Goal: Transaction & Acquisition: Book appointment/travel/reservation

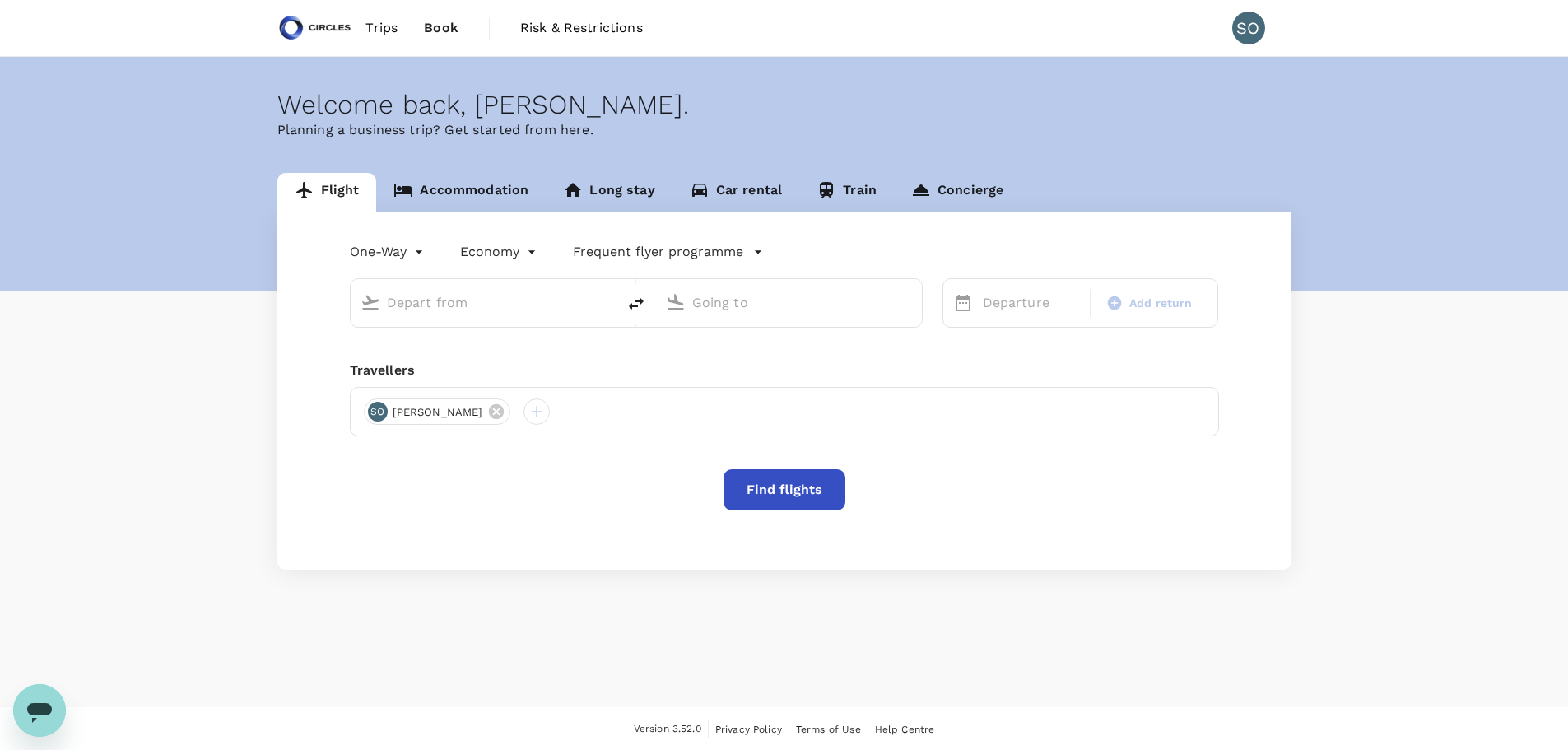
type input "[GEOGRAPHIC_DATA], [GEOGRAPHIC_DATA] (any)"
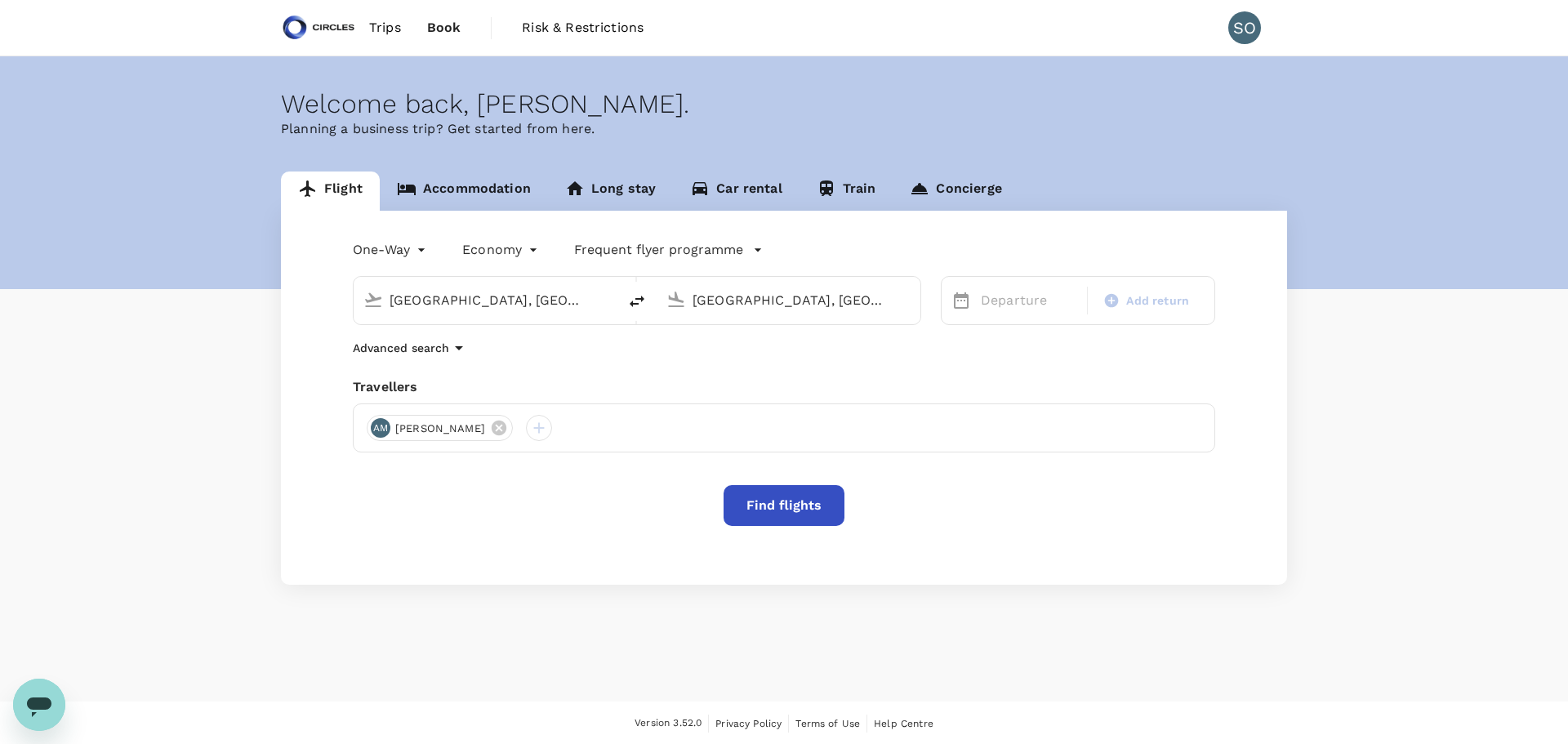
click at [489, 254] on body "Trips Book Risk & Restrictions SO Welcome back , [PERSON_NAME] . Planning a bus…" at bounding box center [784, 372] width 1568 height 746
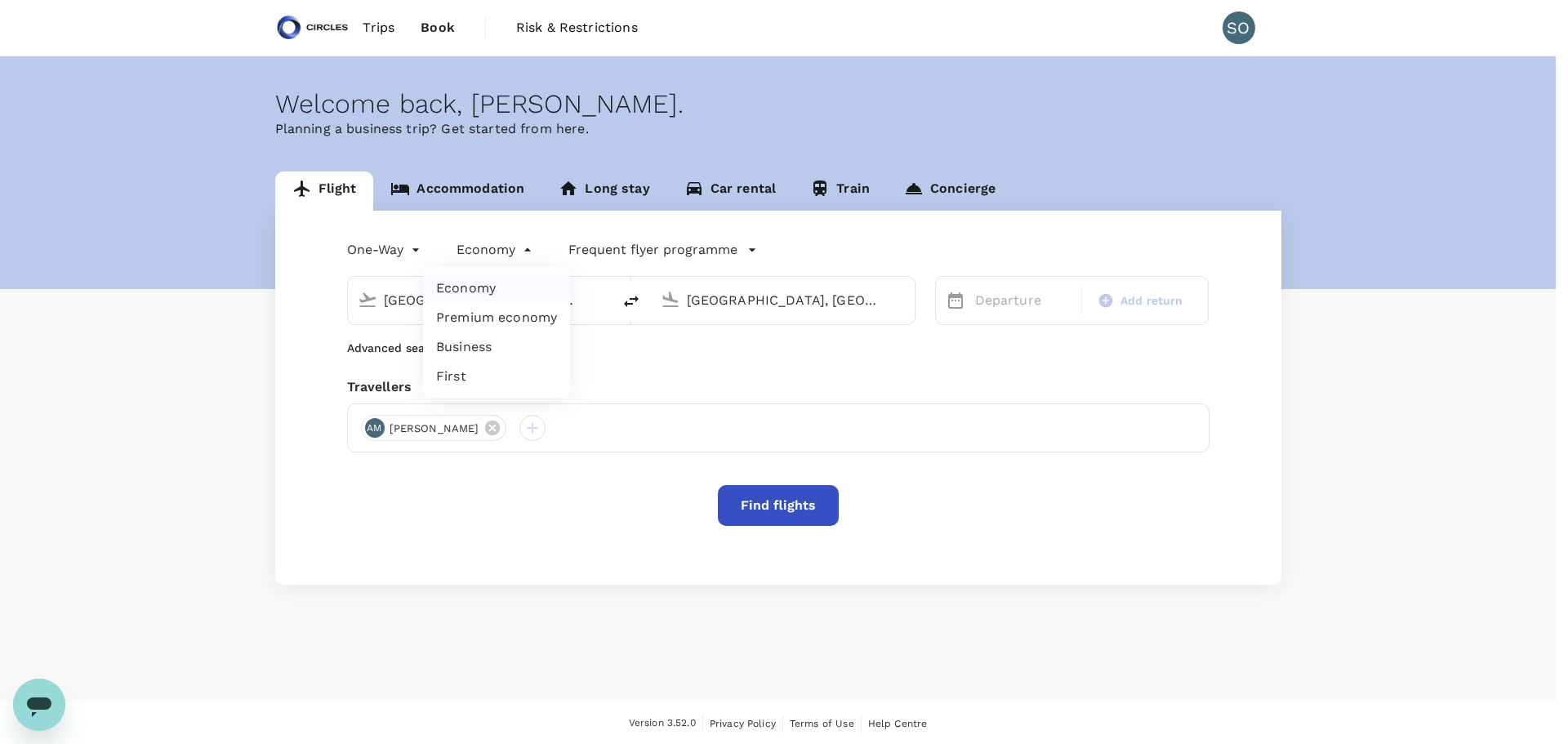
click at [483, 352] on li "Business" at bounding box center [496, 347] width 147 height 30
type input "business"
click at [408, 252] on body "Trips Book Risk & Restrictions SO Welcome back , [PERSON_NAME] . Planning a bus…" at bounding box center [784, 372] width 1568 height 746
click at [402, 310] on li "Round Trip" at bounding box center [387, 317] width 98 height 30
type input "roundtrip"
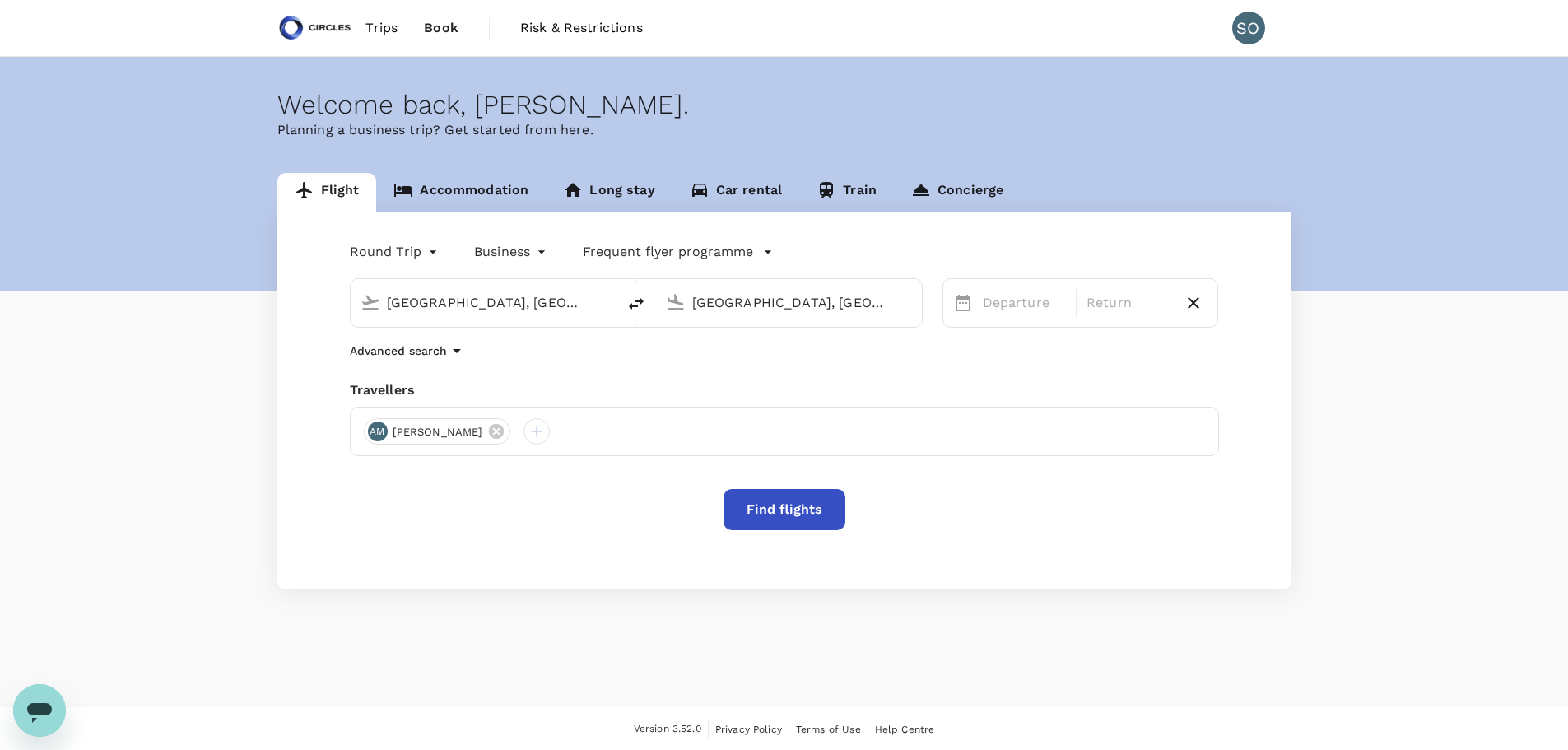
click at [442, 298] on input "[GEOGRAPHIC_DATA], [GEOGRAPHIC_DATA] (any)" at bounding box center [484, 303] width 195 height 26
click at [446, 337] on p "[GEOGRAPHIC_DATA], [GEOGRAPHIC_DATA]" at bounding box center [508, 335] width 329 height 16
type input "[GEOGRAPHIC_DATA], [GEOGRAPHIC_DATA] (any)"
click at [710, 305] on input "[GEOGRAPHIC_DATA], [GEOGRAPHIC_DATA] (any)" at bounding box center [789, 303] width 195 height 26
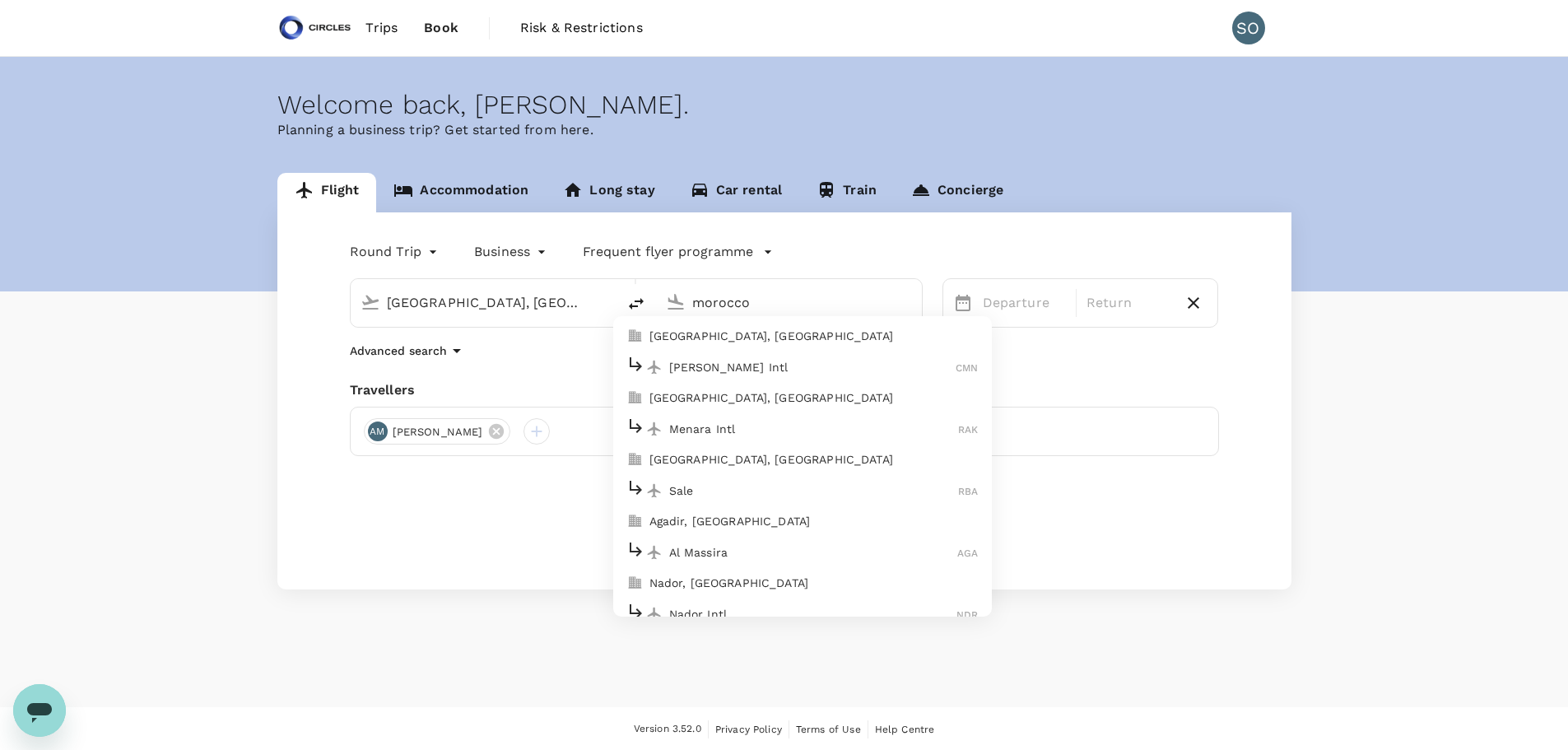
click at [779, 334] on p "[GEOGRAPHIC_DATA], [GEOGRAPHIC_DATA]" at bounding box center [813, 335] width 329 height 16
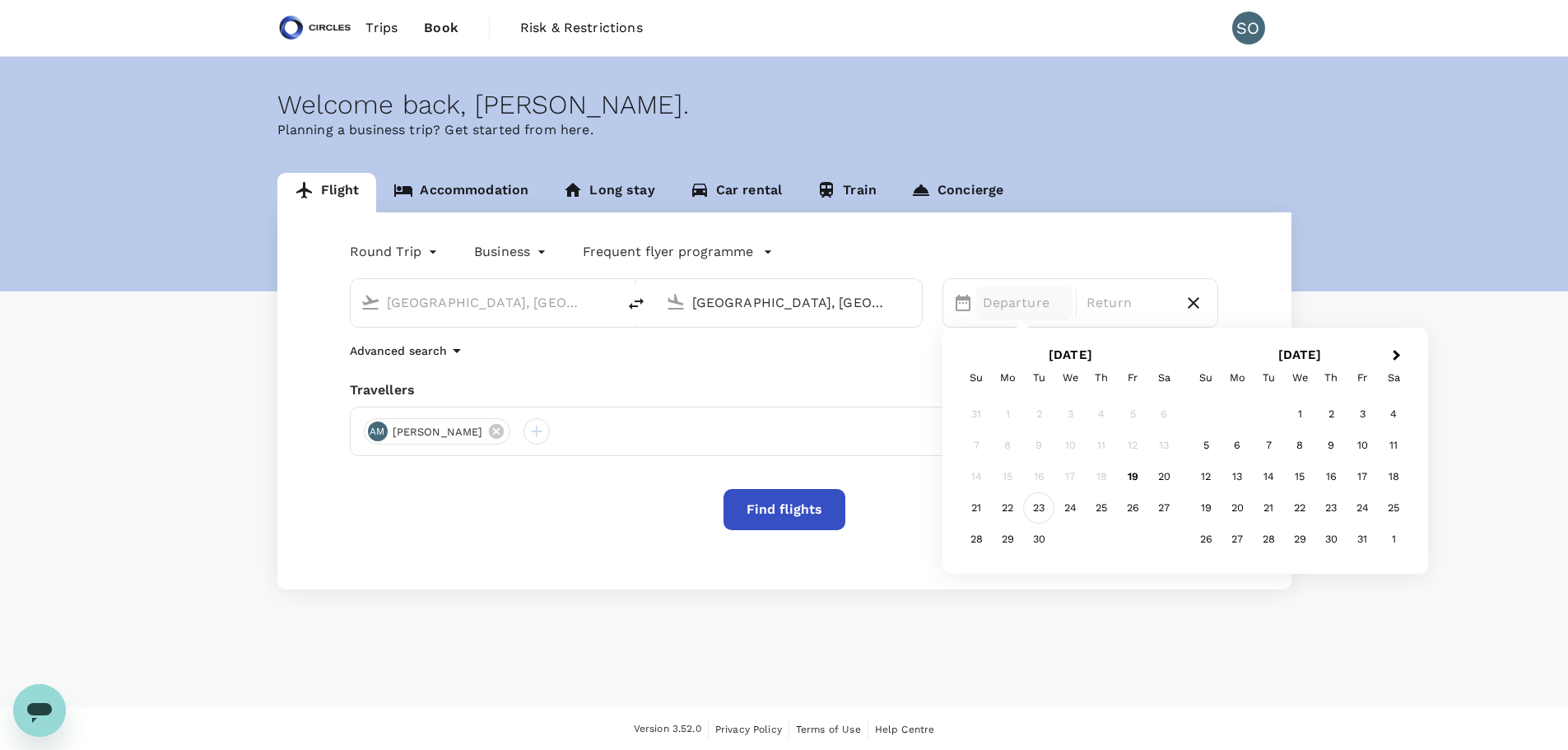
type input "[GEOGRAPHIC_DATA], [GEOGRAPHIC_DATA] (any)"
click at [1036, 506] on div "23" at bounding box center [1038, 508] width 32 height 32
click at [1164, 505] on div "27" at bounding box center [1164, 508] width 32 height 32
click at [1129, 306] on div "[DATE]" at bounding box center [1128, 303] width 97 height 33
click at [1123, 501] on div "26" at bounding box center [1132, 508] width 32 height 32
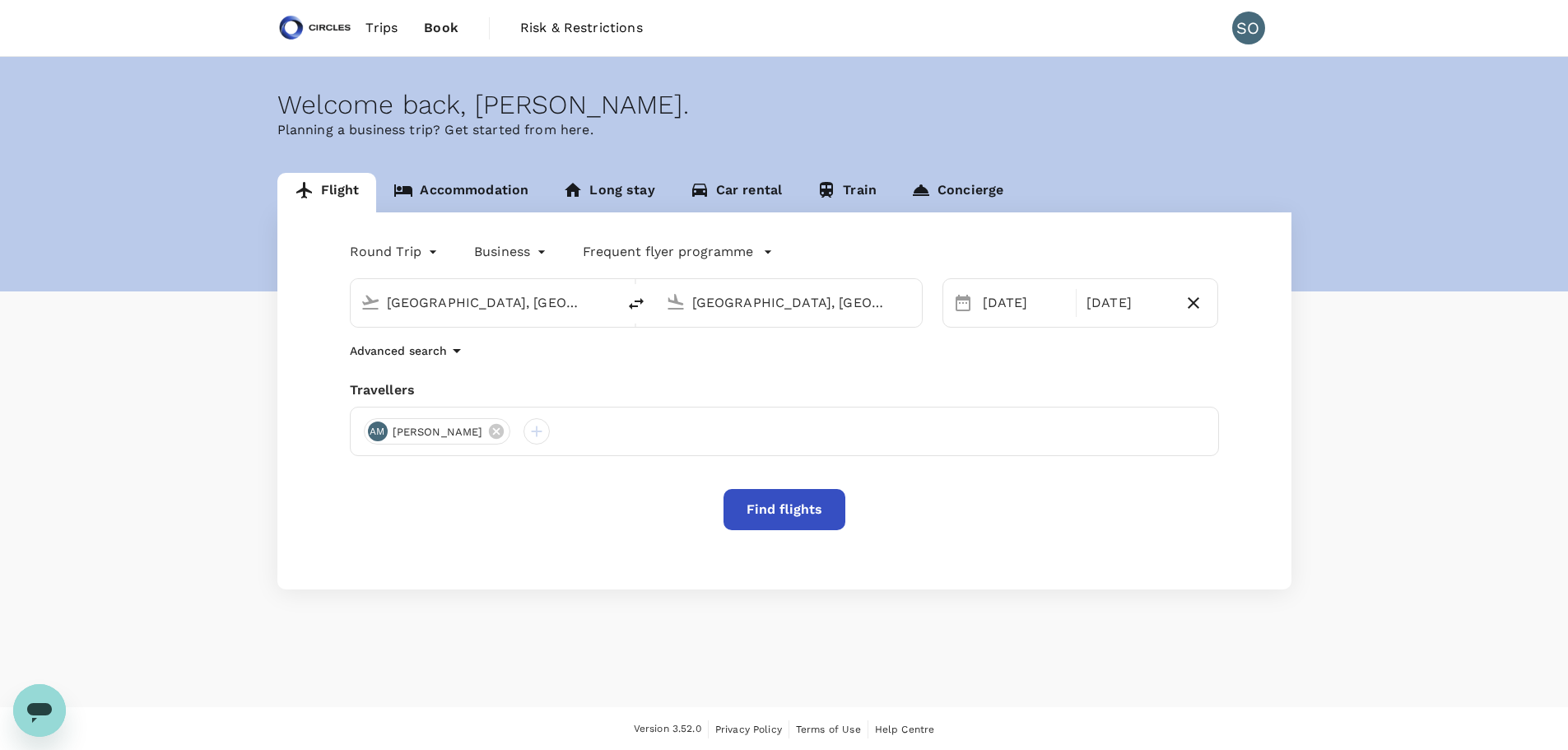
drag, startPoint x: 781, startPoint y: 506, endPoint x: 754, endPoint y: 517, distance: 29.2
click at [781, 507] on button "Find flights" at bounding box center [784, 510] width 121 height 41
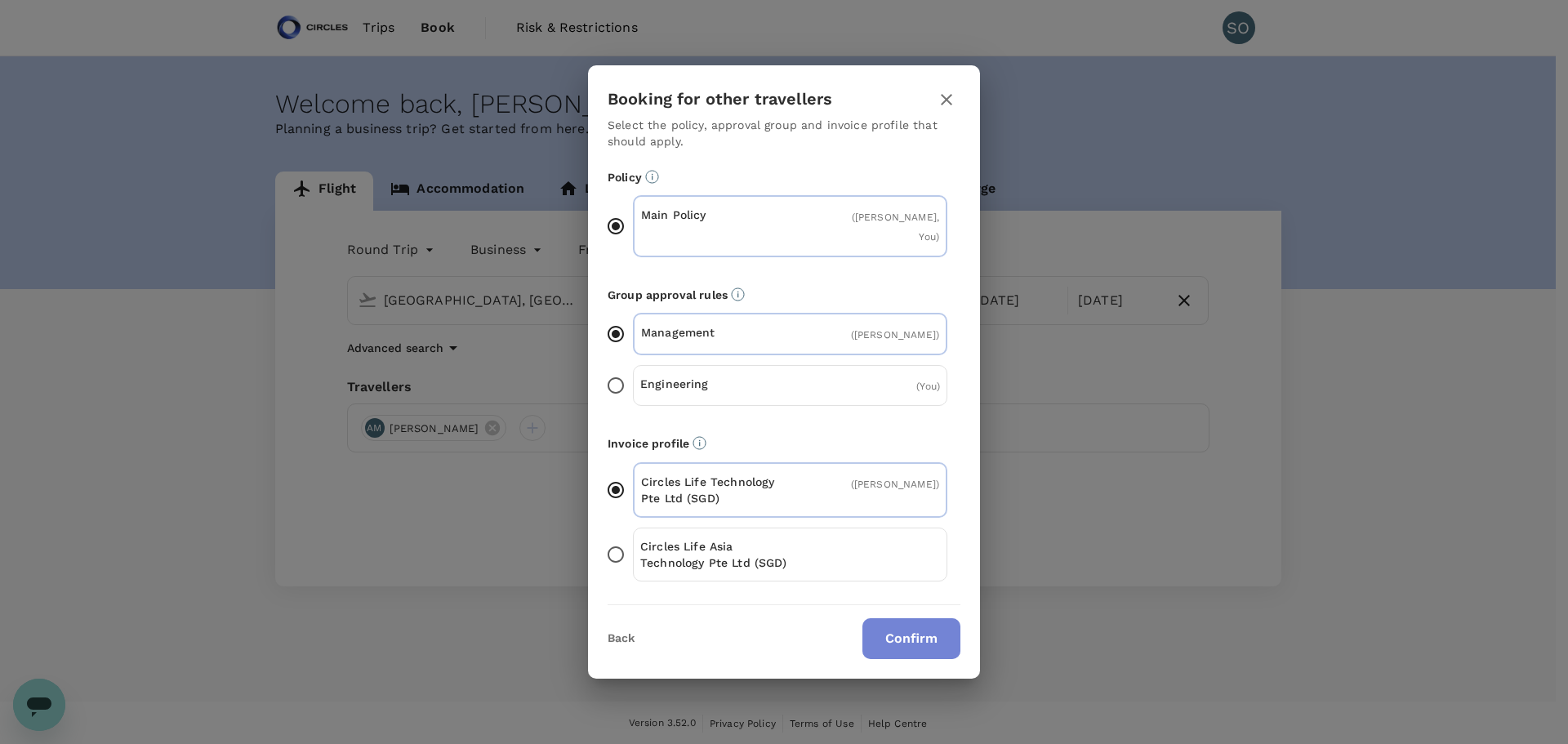
click at [900, 624] on button "Confirm" at bounding box center [911, 639] width 98 height 41
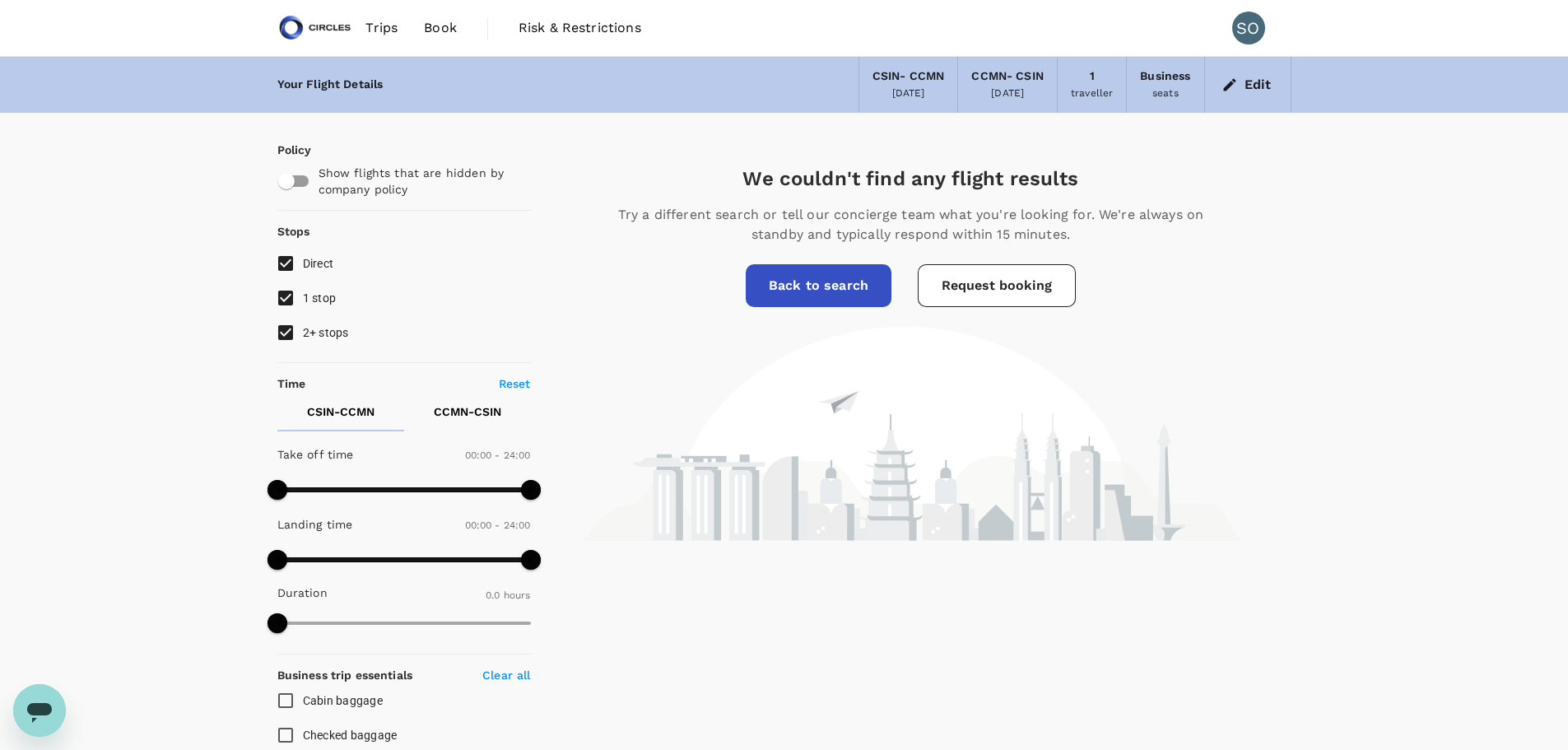
click at [991, 82] on div "CCMN - CSIN" at bounding box center [1007, 76] width 73 height 18
click at [1005, 77] on div "CCMN - CSIN" at bounding box center [1007, 76] width 73 height 18
click at [1244, 88] on button "Edit" at bounding box center [1247, 85] width 59 height 27
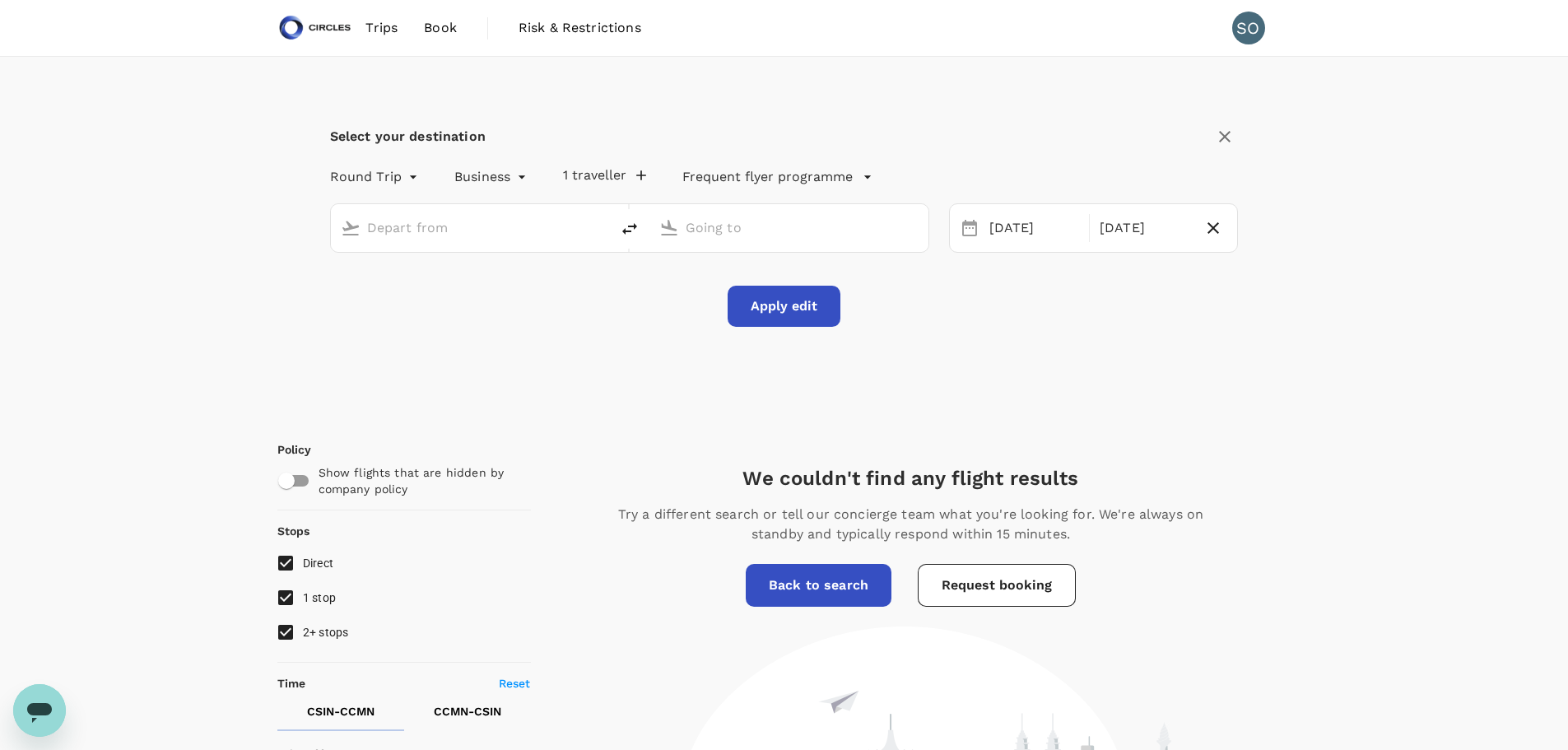
type input "[GEOGRAPHIC_DATA], [GEOGRAPHIC_DATA] (any)"
click at [831, 235] on input "[GEOGRAPHIC_DATA], [GEOGRAPHIC_DATA] (any)" at bounding box center [790, 227] width 209 height 26
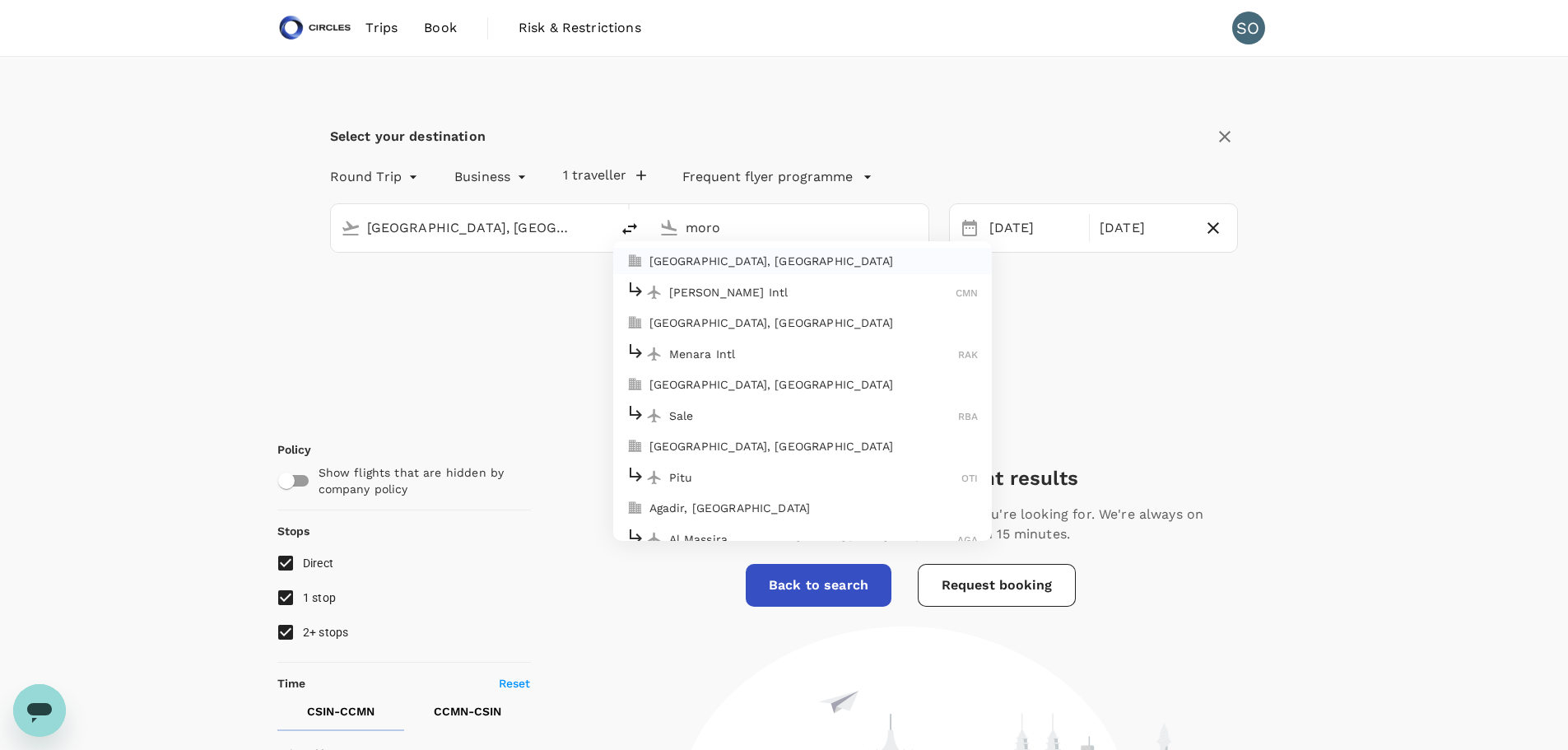
click at [773, 286] on p "[PERSON_NAME] Intl" at bounding box center [813, 292] width 287 height 16
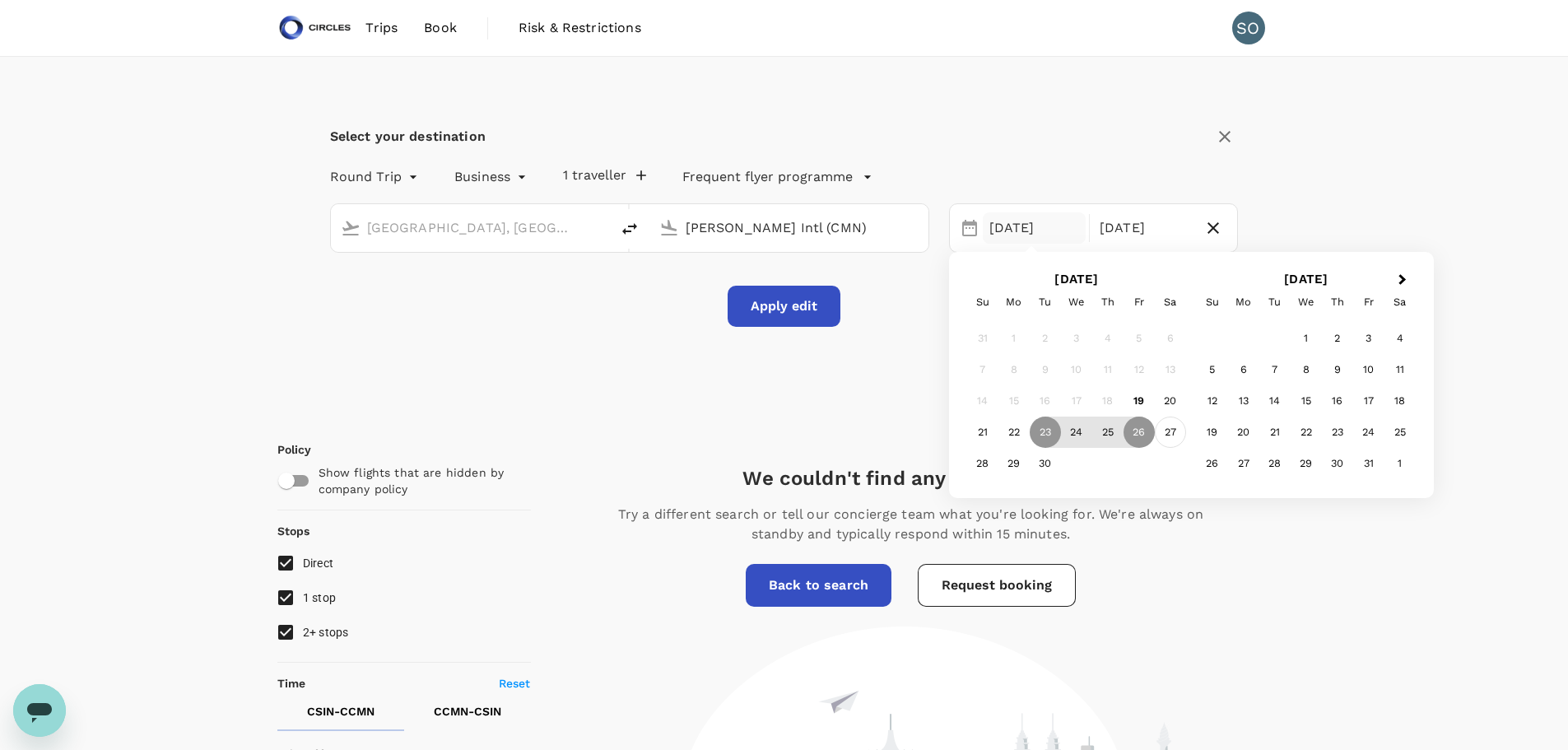
type input "[PERSON_NAME] Intl (CMN)"
click at [1170, 430] on div "27" at bounding box center [1170, 432] width 32 height 32
click at [1017, 227] on div "[DATE]" at bounding box center [1034, 228] width 103 height 32
click at [1047, 432] on div "23" at bounding box center [1045, 432] width 32 height 32
click at [1139, 233] on p "Return" at bounding box center [1144, 227] width 90 height 20
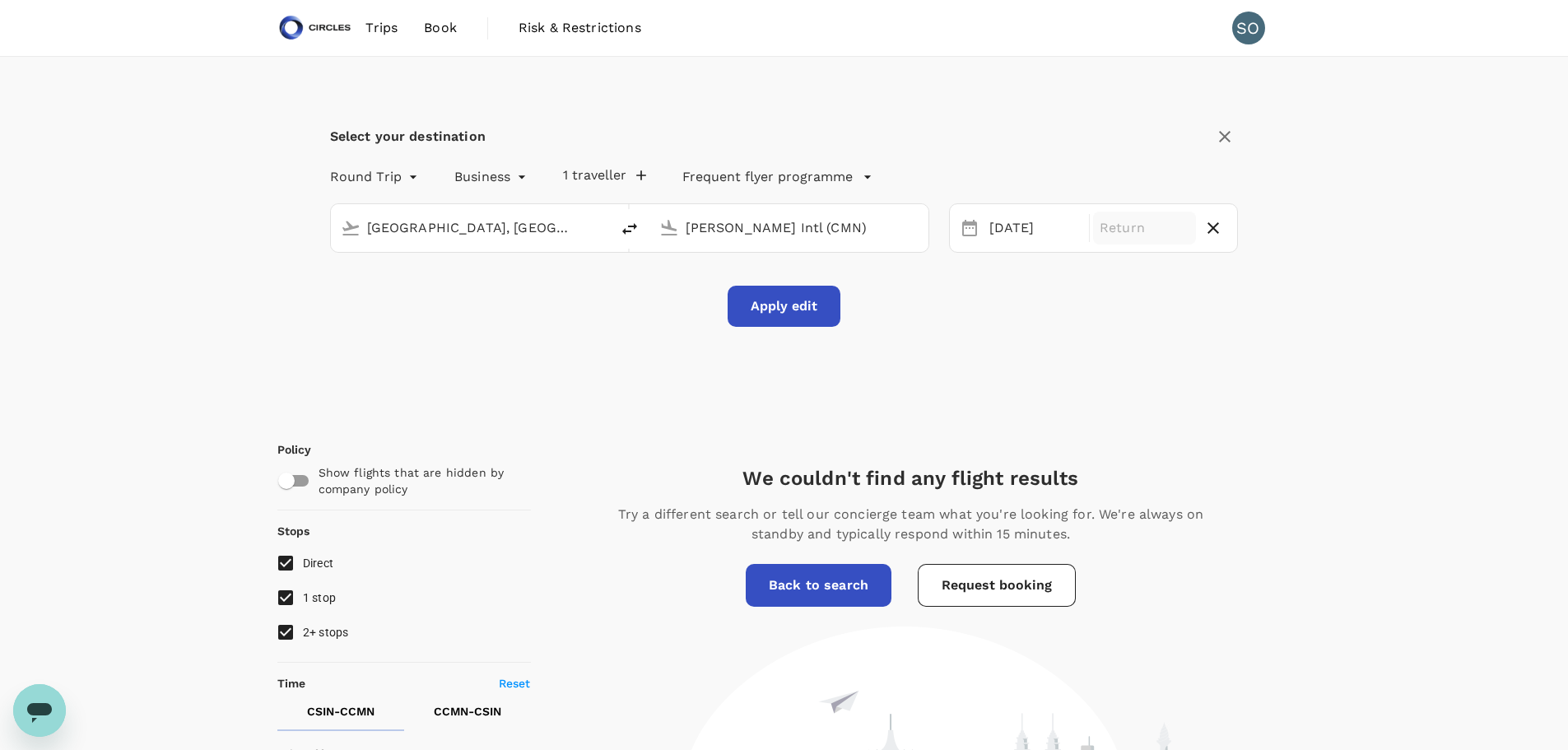
click at [1139, 233] on p "Return" at bounding box center [1144, 227] width 90 height 20
click at [1171, 427] on div "27" at bounding box center [1170, 433] width 32 height 32
click at [781, 310] on button "Apply edit" at bounding box center [784, 306] width 113 height 41
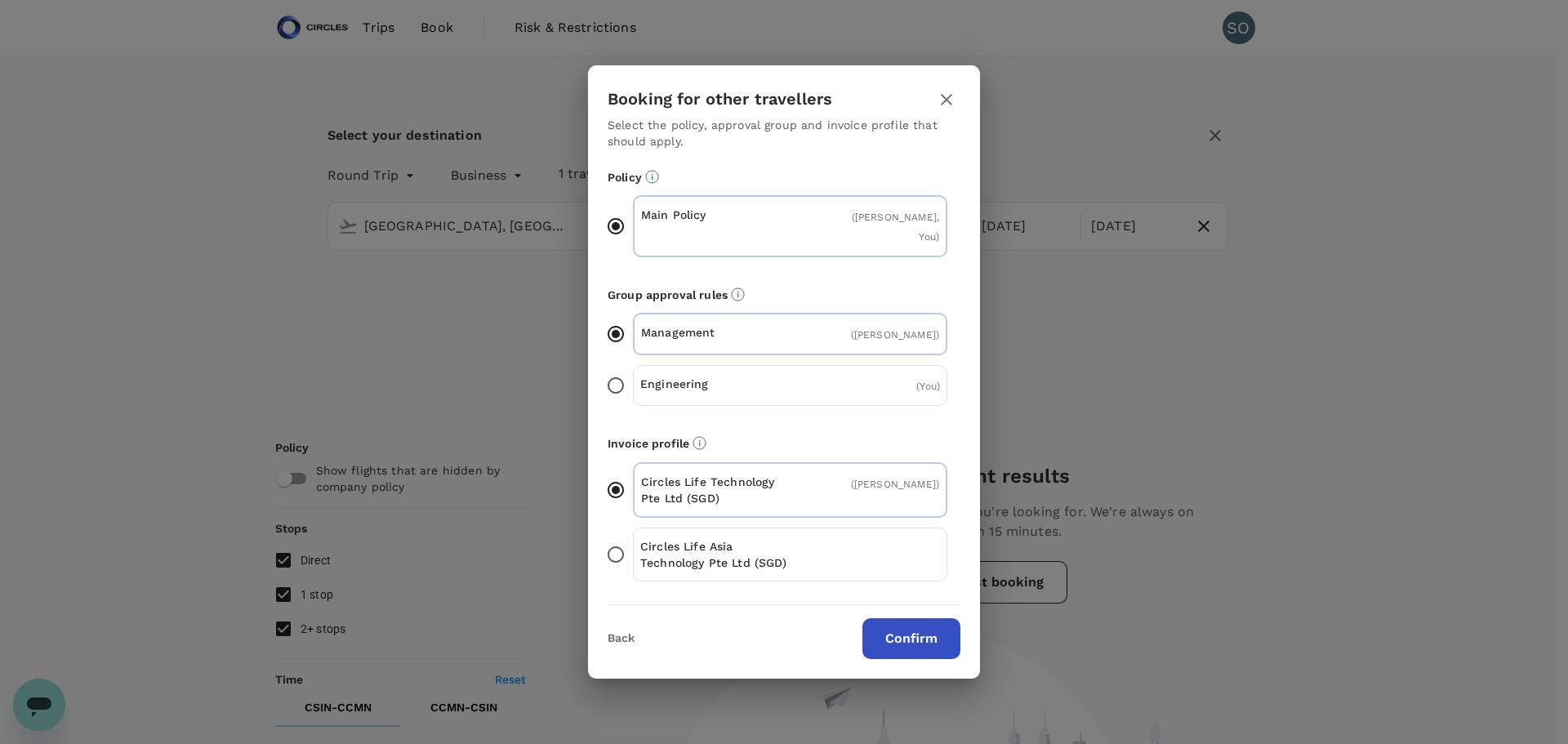
click at [916, 630] on button "Confirm" at bounding box center [911, 639] width 98 height 41
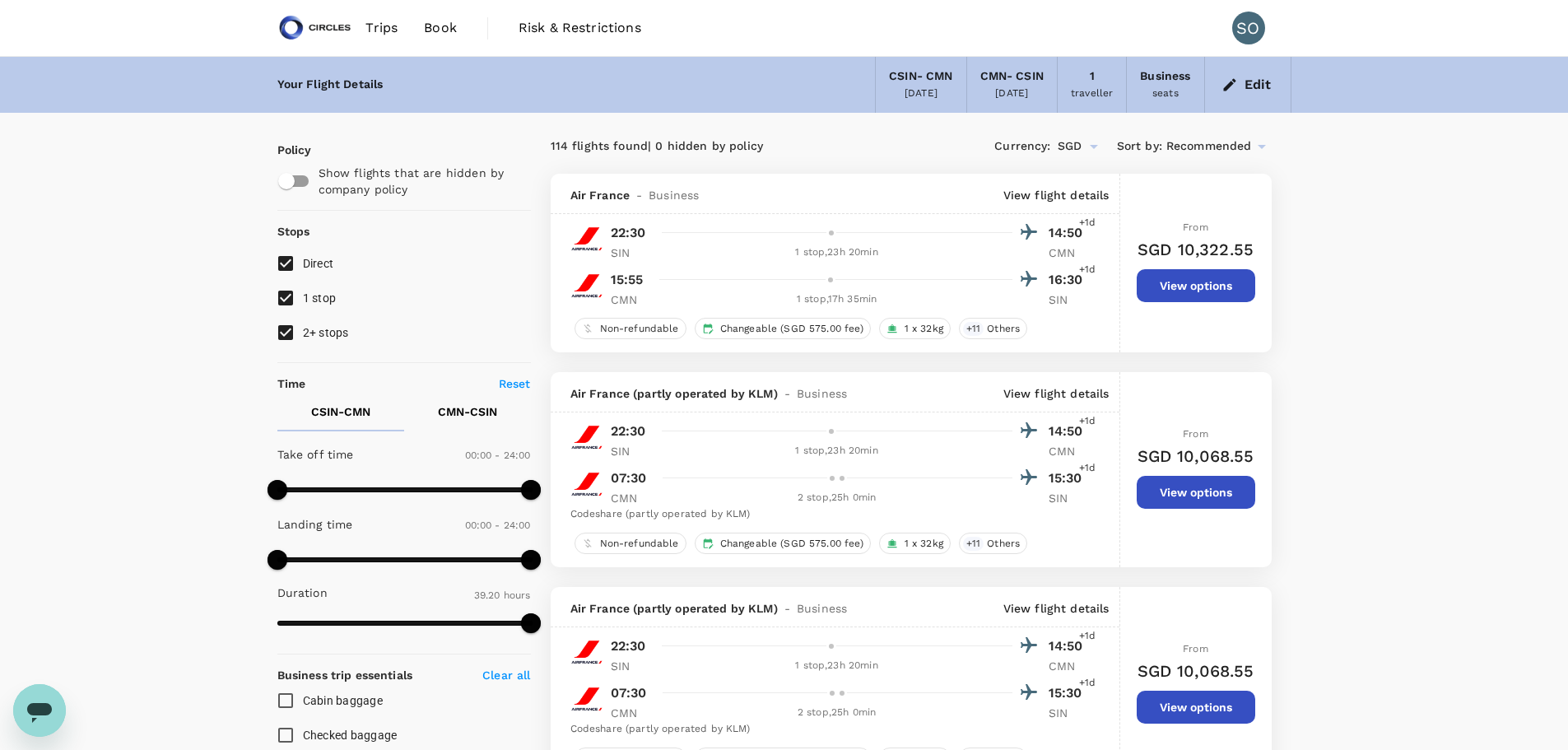
click at [1079, 191] on p "View flight details" at bounding box center [1056, 194] width 106 height 16
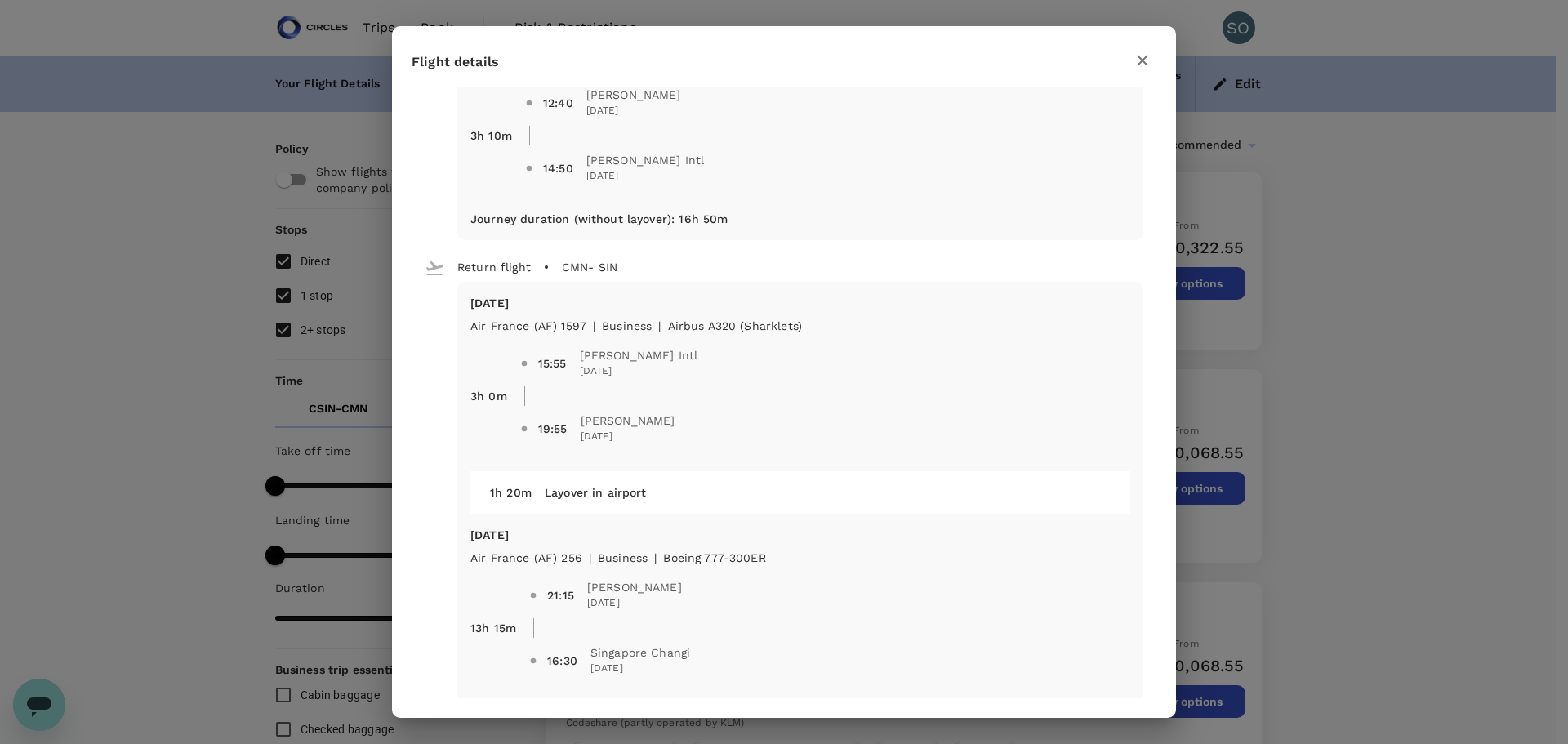
scroll to position [374, 0]
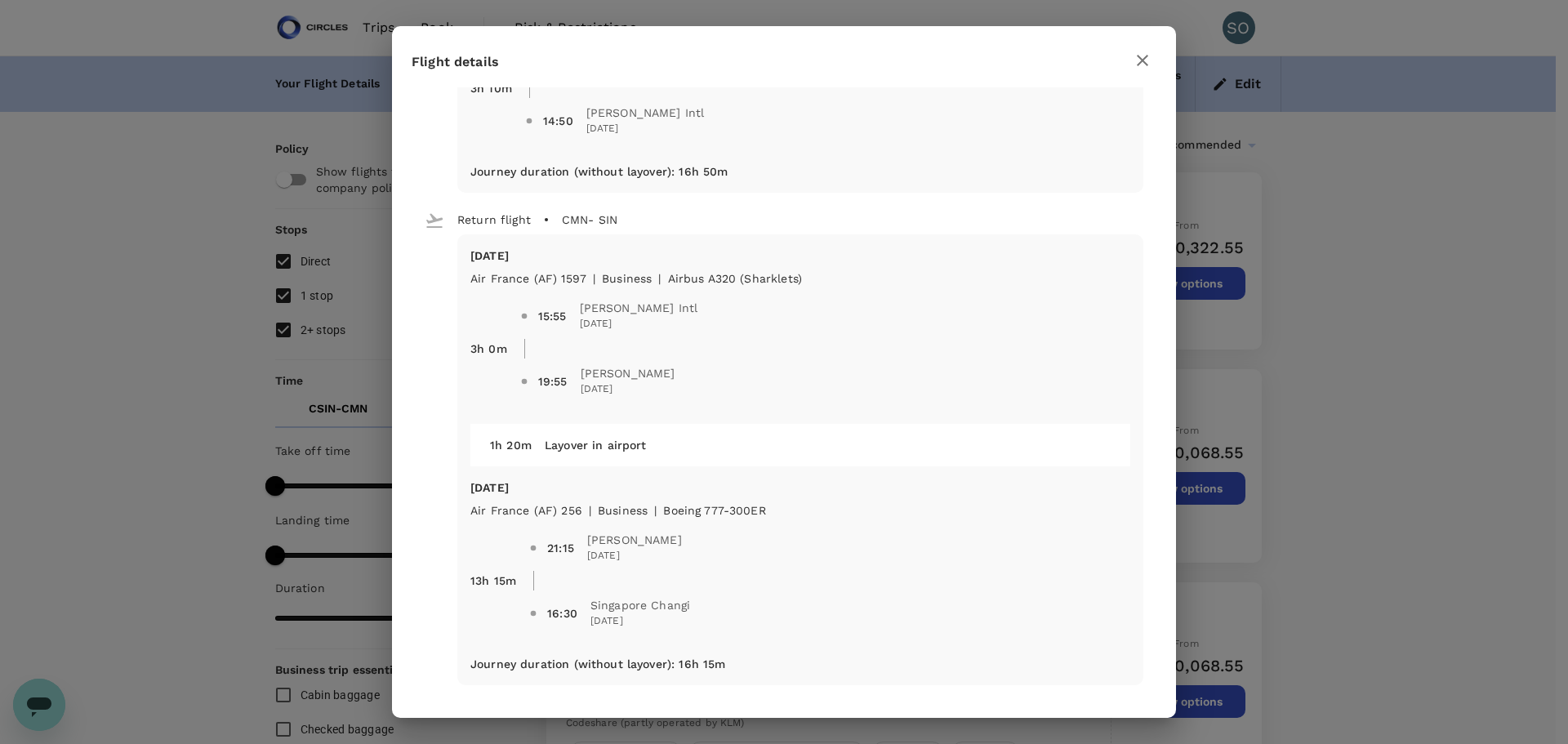
click at [1145, 59] on icon "button" at bounding box center [1142, 60] width 20 height 20
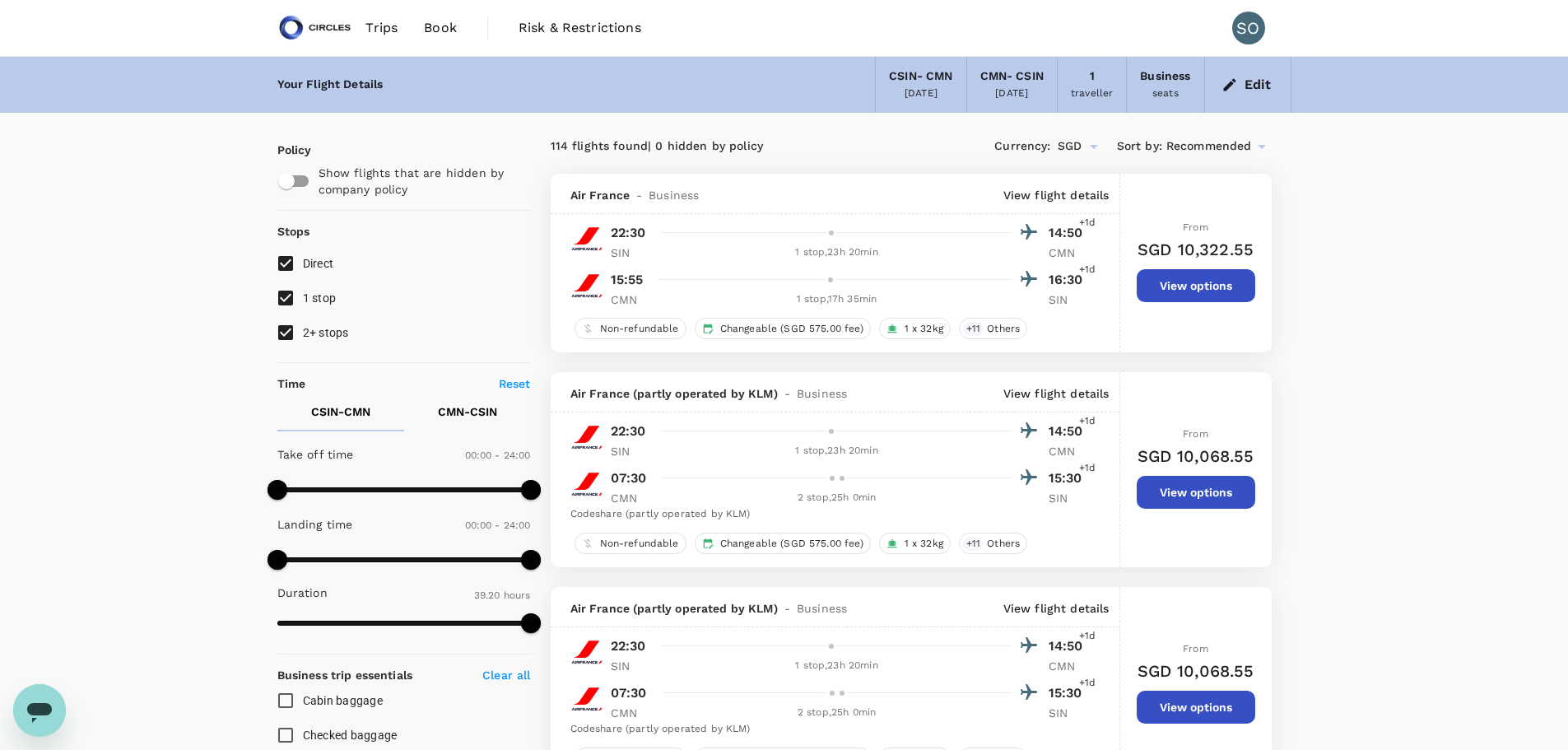
click at [1038, 190] on p "View flight details" at bounding box center [1056, 194] width 106 height 16
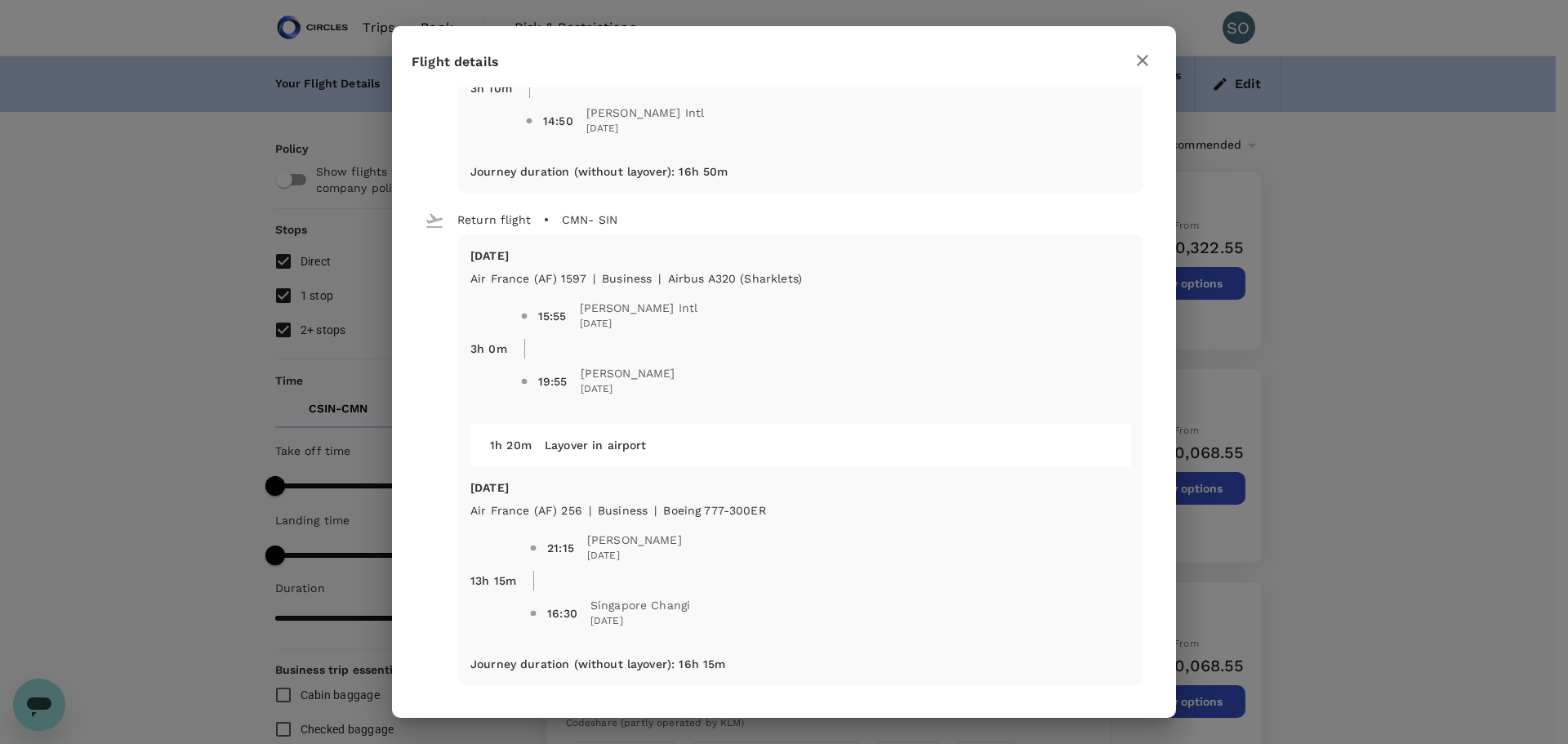
click at [1141, 68] on icon "button" at bounding box center [1142, 60] width 20 height 20
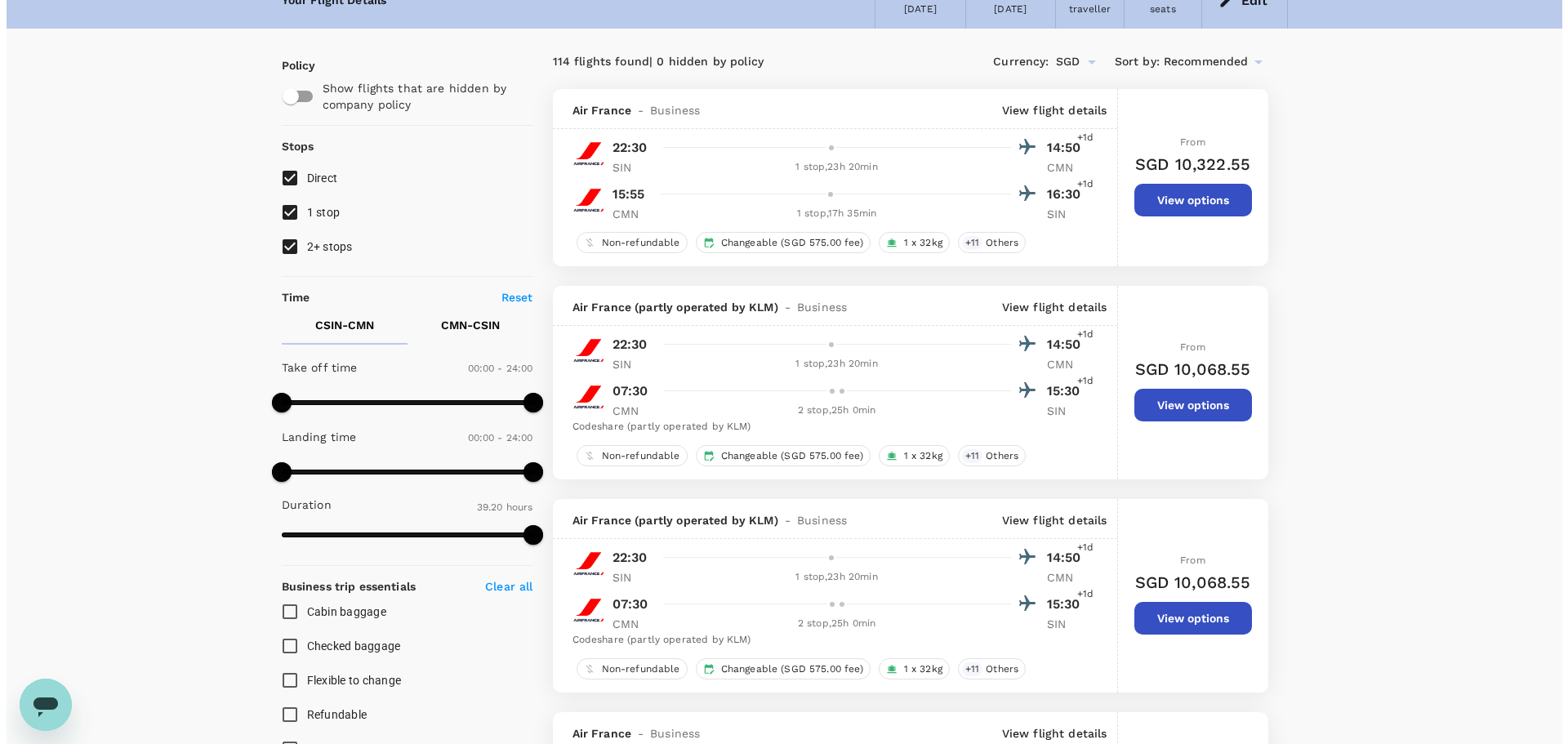
scroll to position [0, 0]
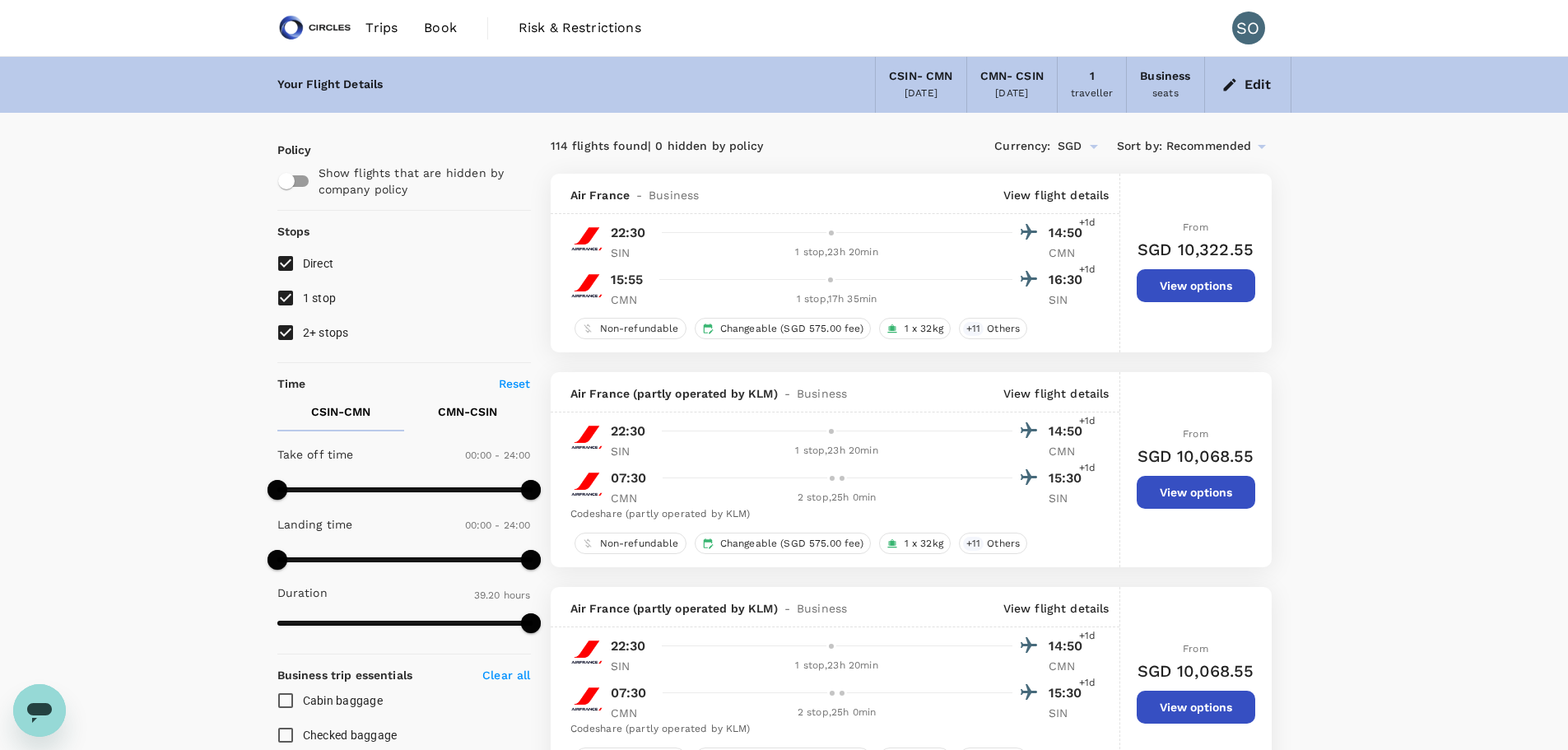
click at [1076, 391] on p "View flight details" at bounding box center [1056, 393] width 106 height 16
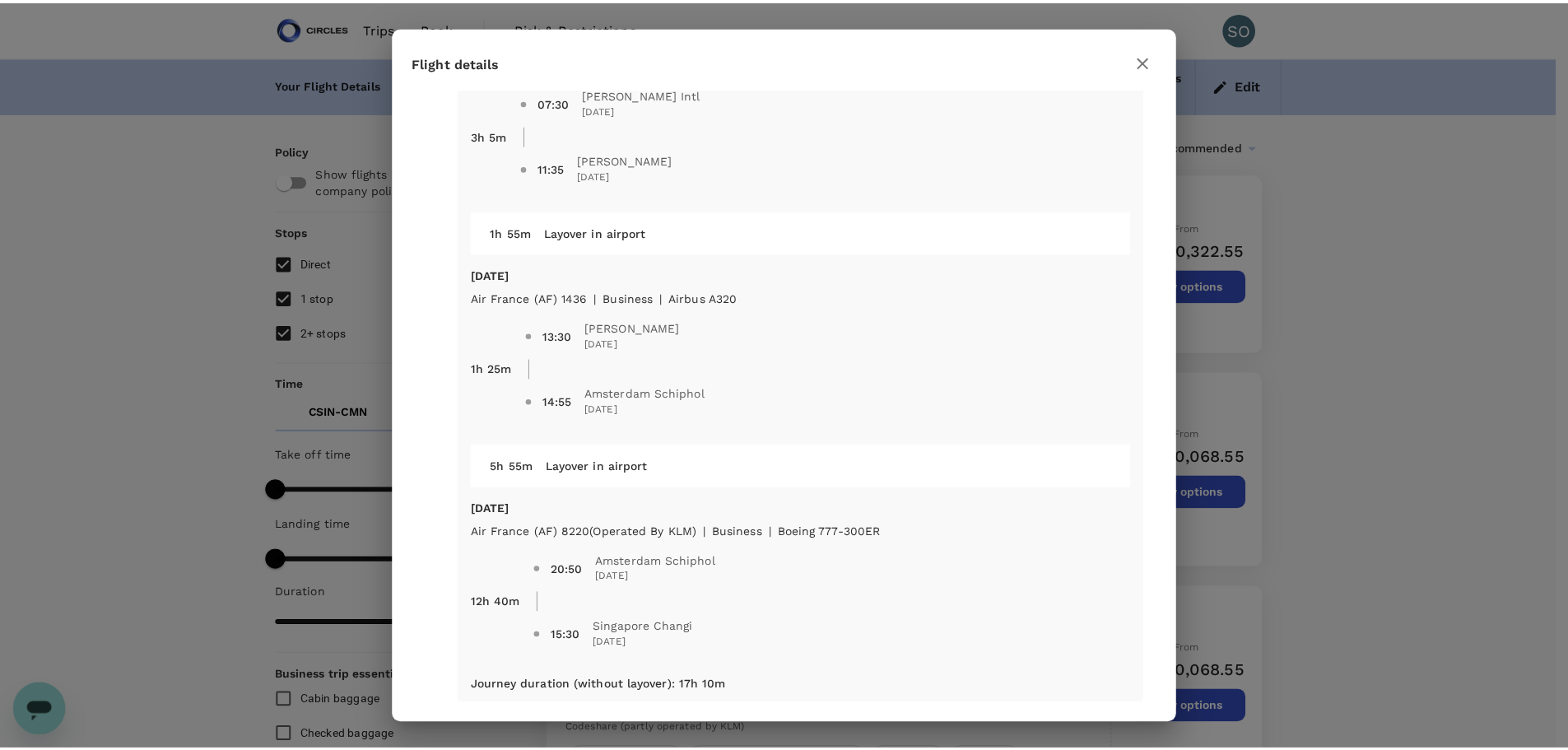
scroll to position [610, 0]
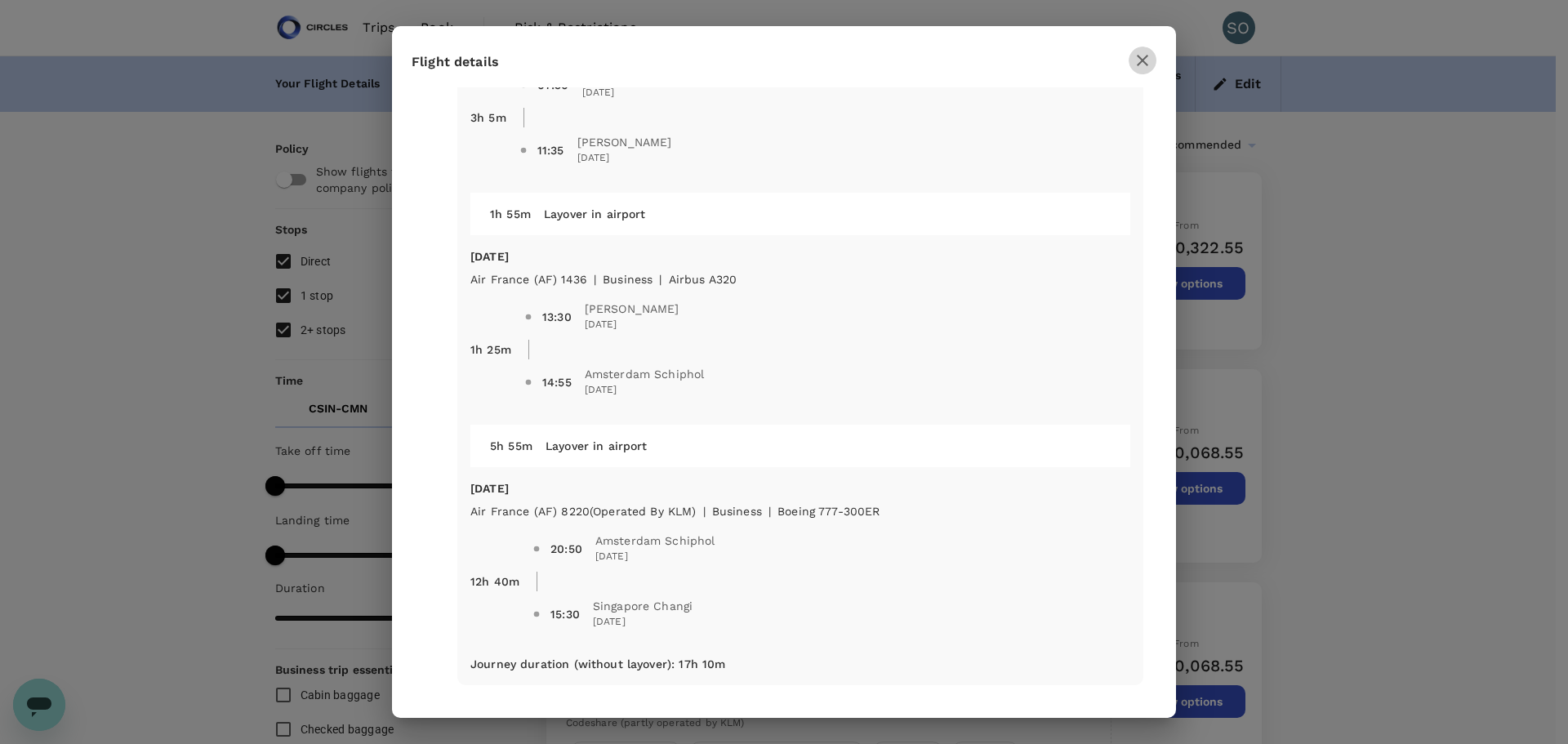
click at [1142, 52] on icon "button" at bounding box center [1142, 60] width 20 height 20
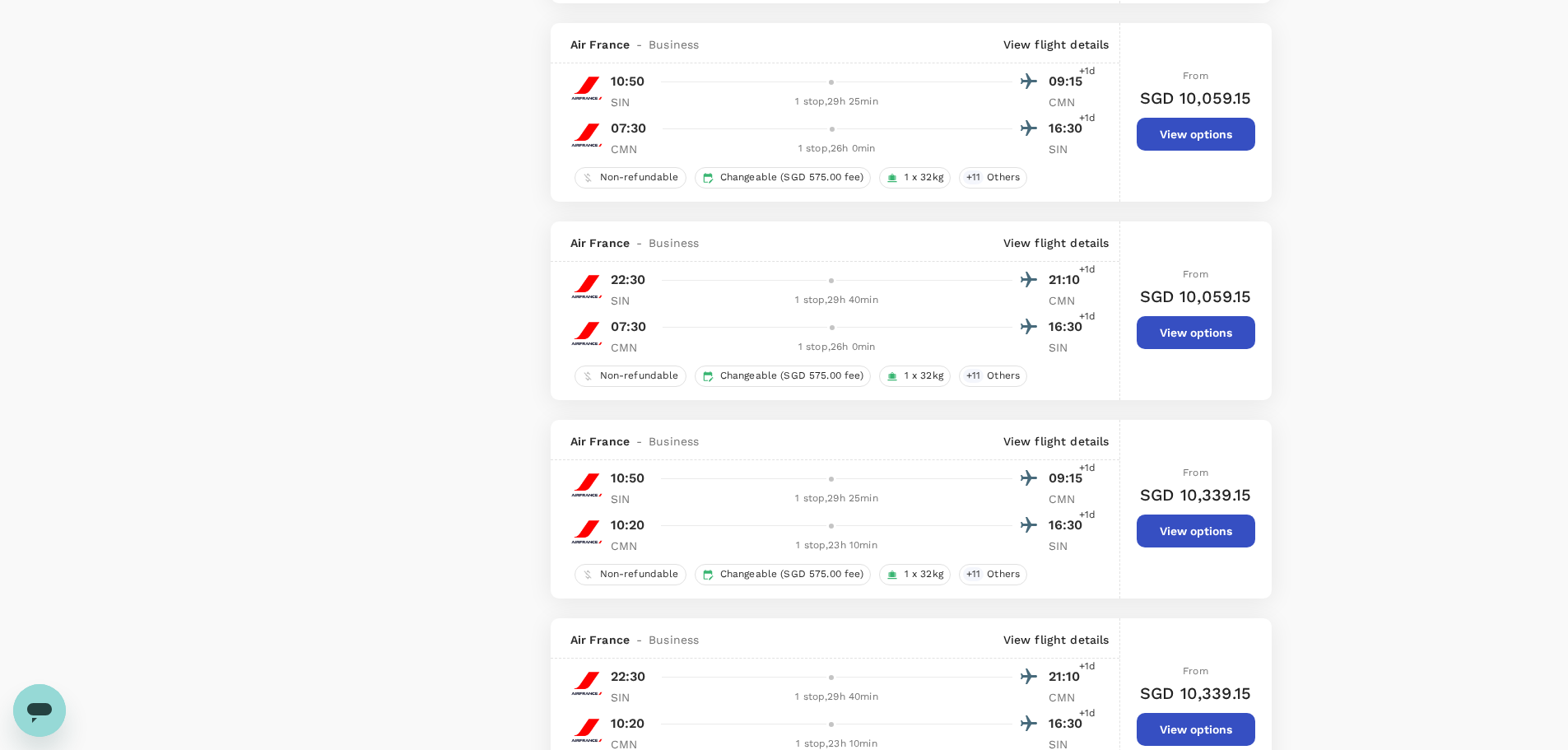
scroll to position [3840, 0]
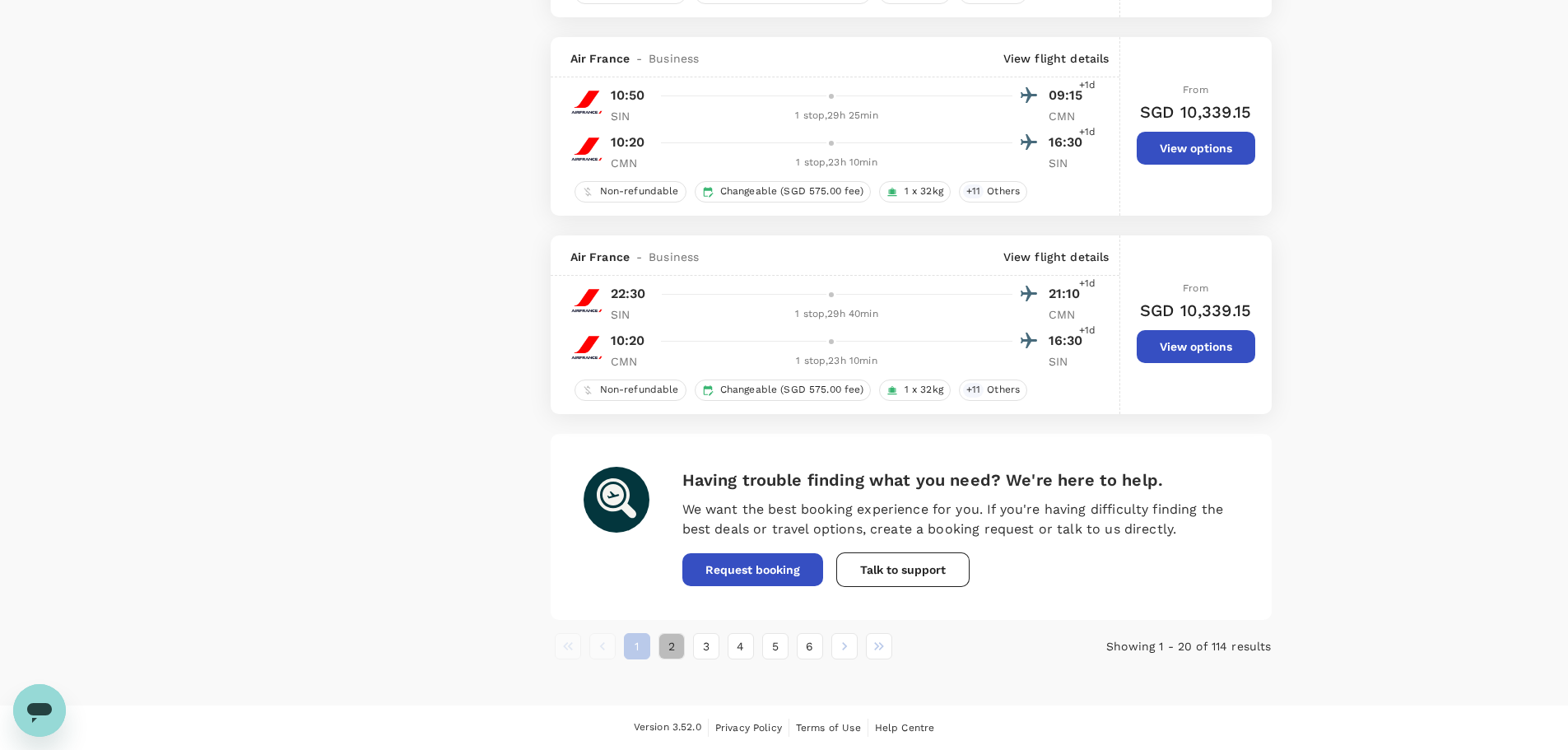
click at [669, 648] on button "2" at bounding box center [671, 646] width 27 height 27
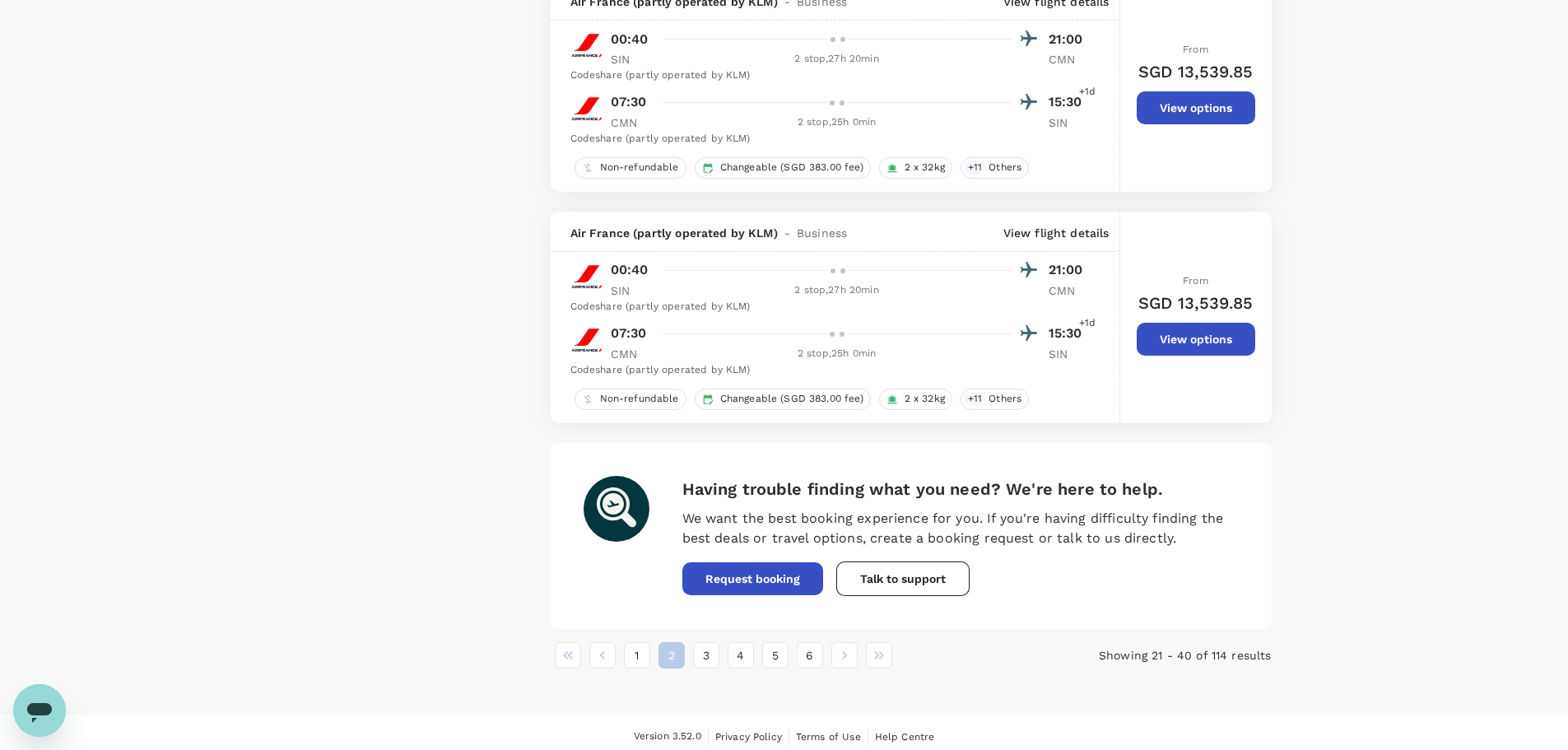
scroll to position [4088, 0]
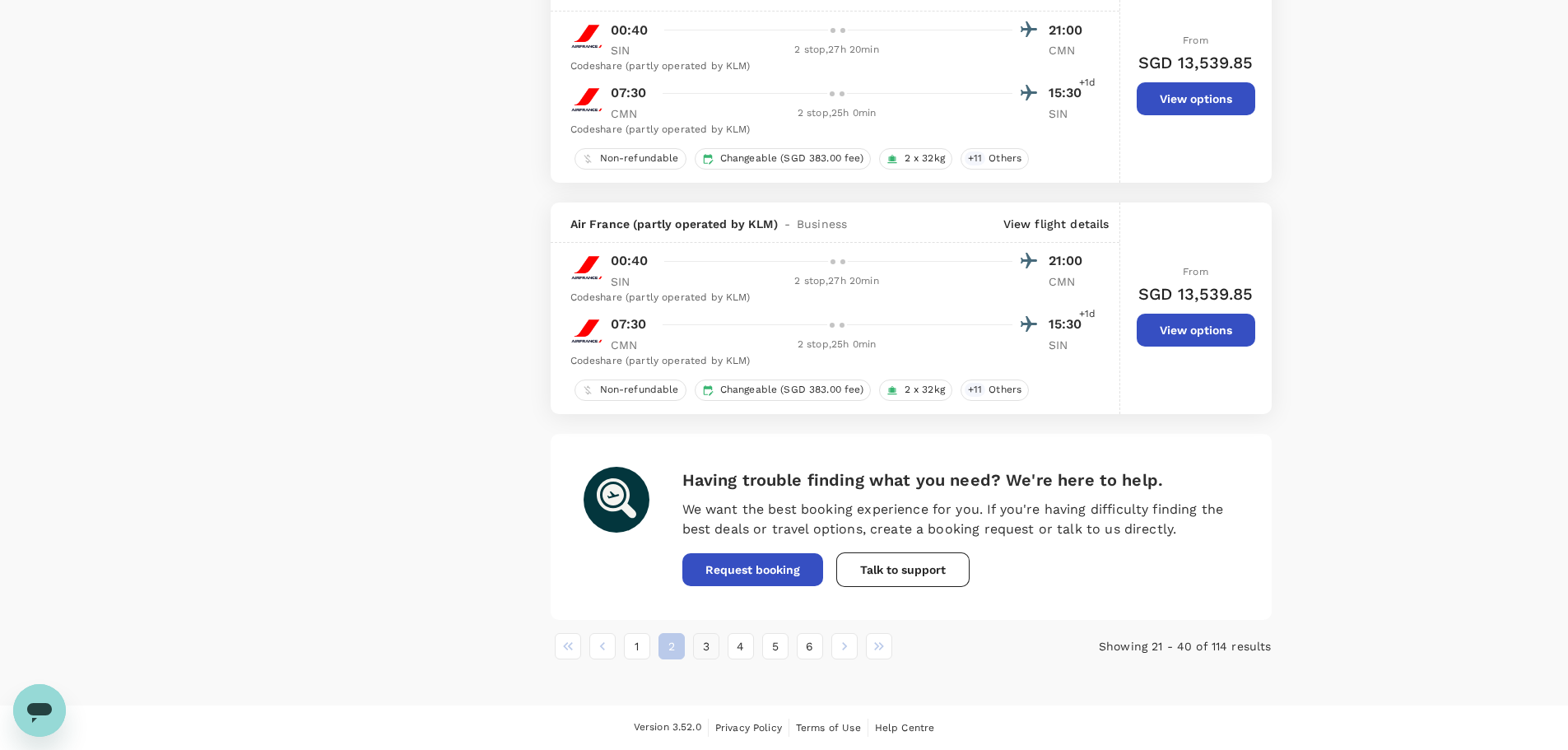
click at [709, 646] on button "3" at bounding box center [705, 646] width 27 height 27
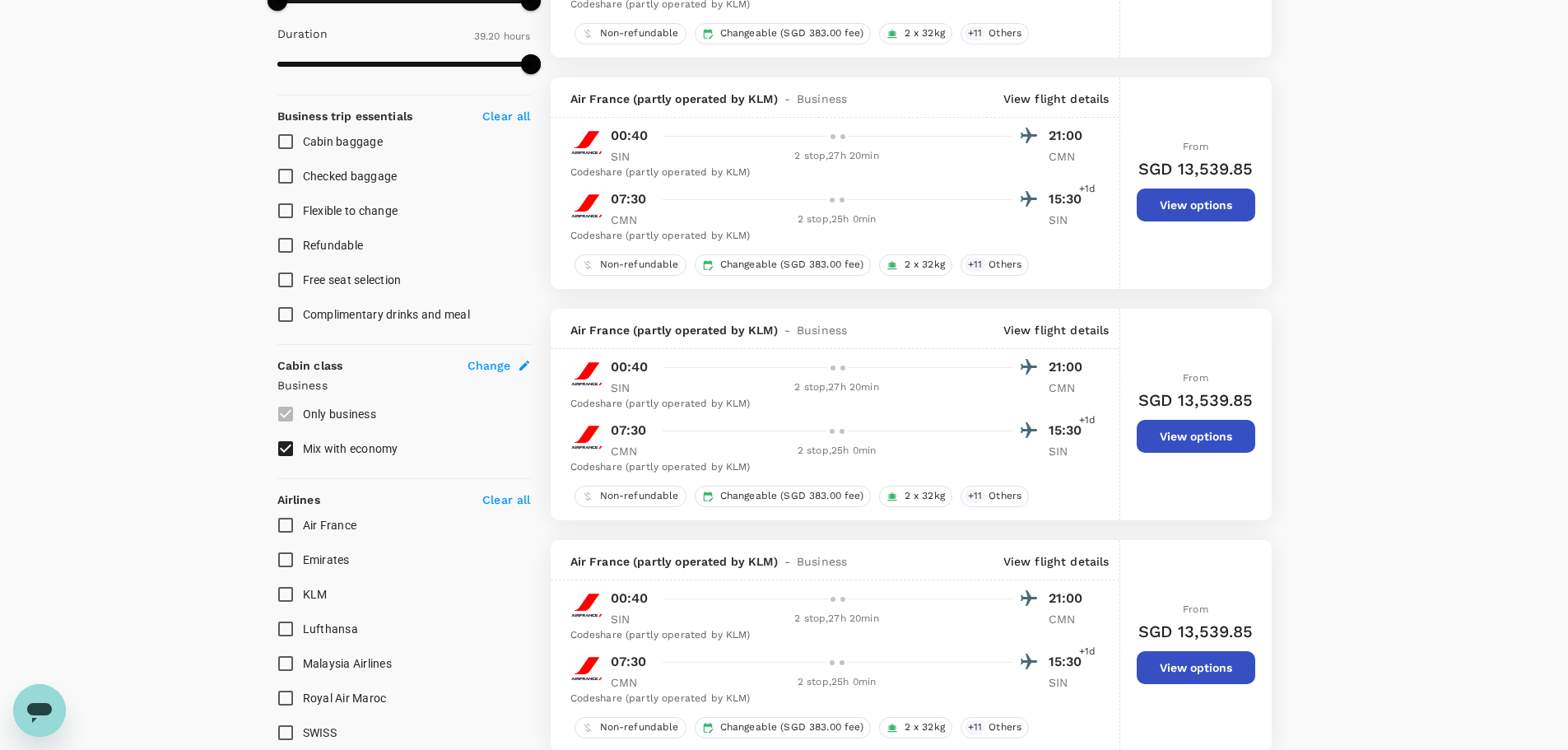
scroll to position [741, 0]
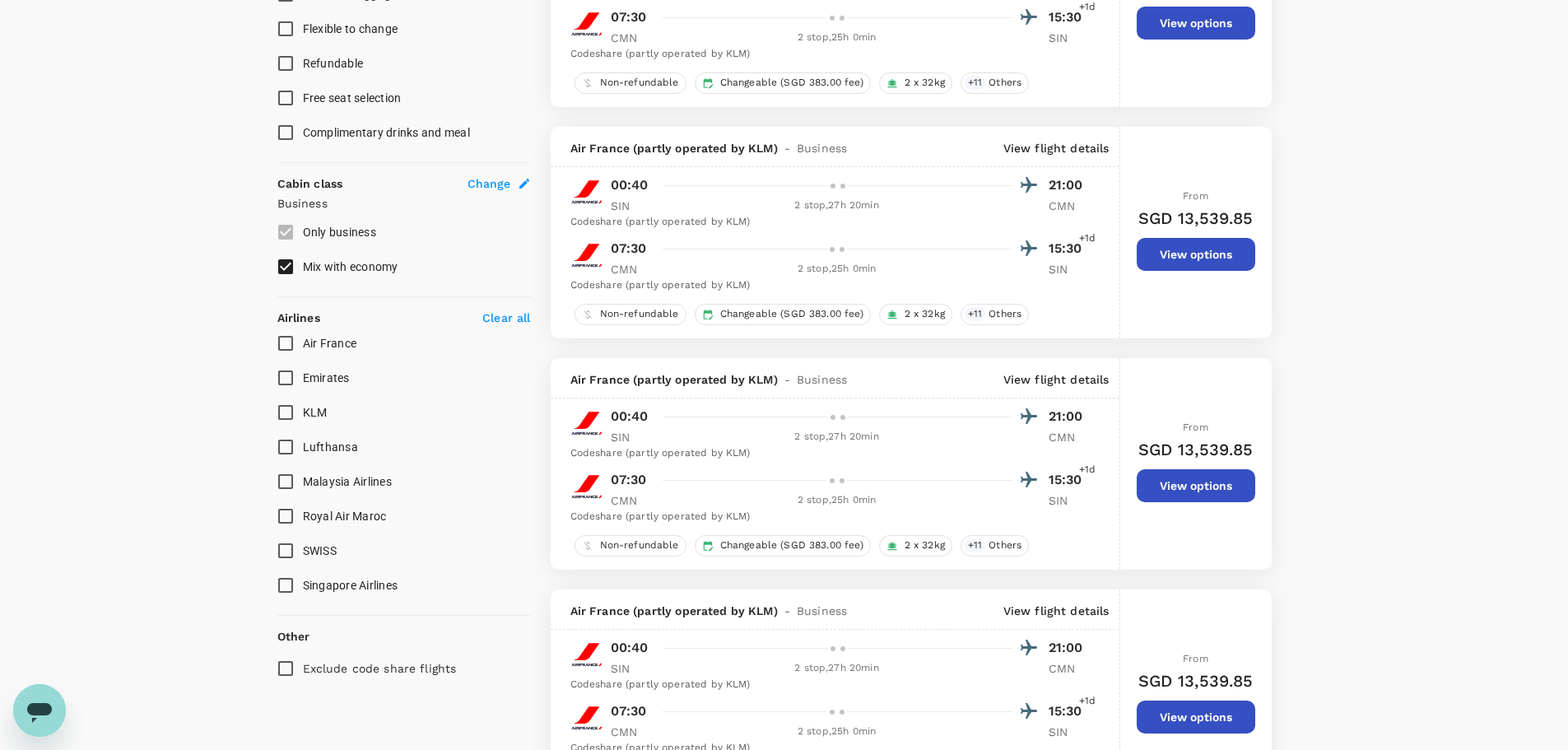
click at [286, 375] on input "Emirates" at bounding box center [286, 378] width 34 height 34
checkbox input "true"
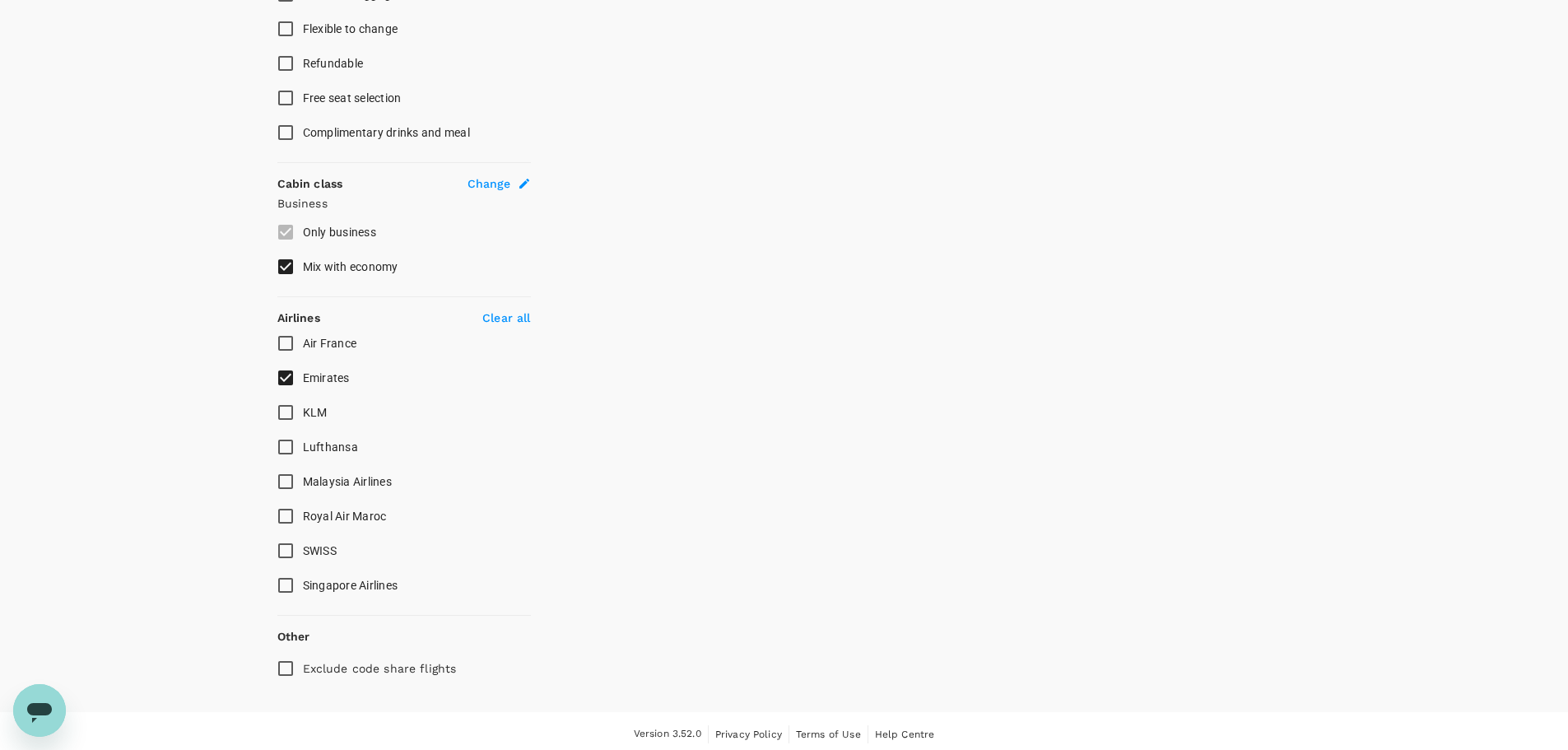
click at [284, 550] on input "SWISS" at bounding box center [286, 551] width 34 height 34
checkbox input "false"
click at [284, 582] on input "Singapore Airlines" at bounding box center [286, 585] width 34 height 34
checkbox input "true"
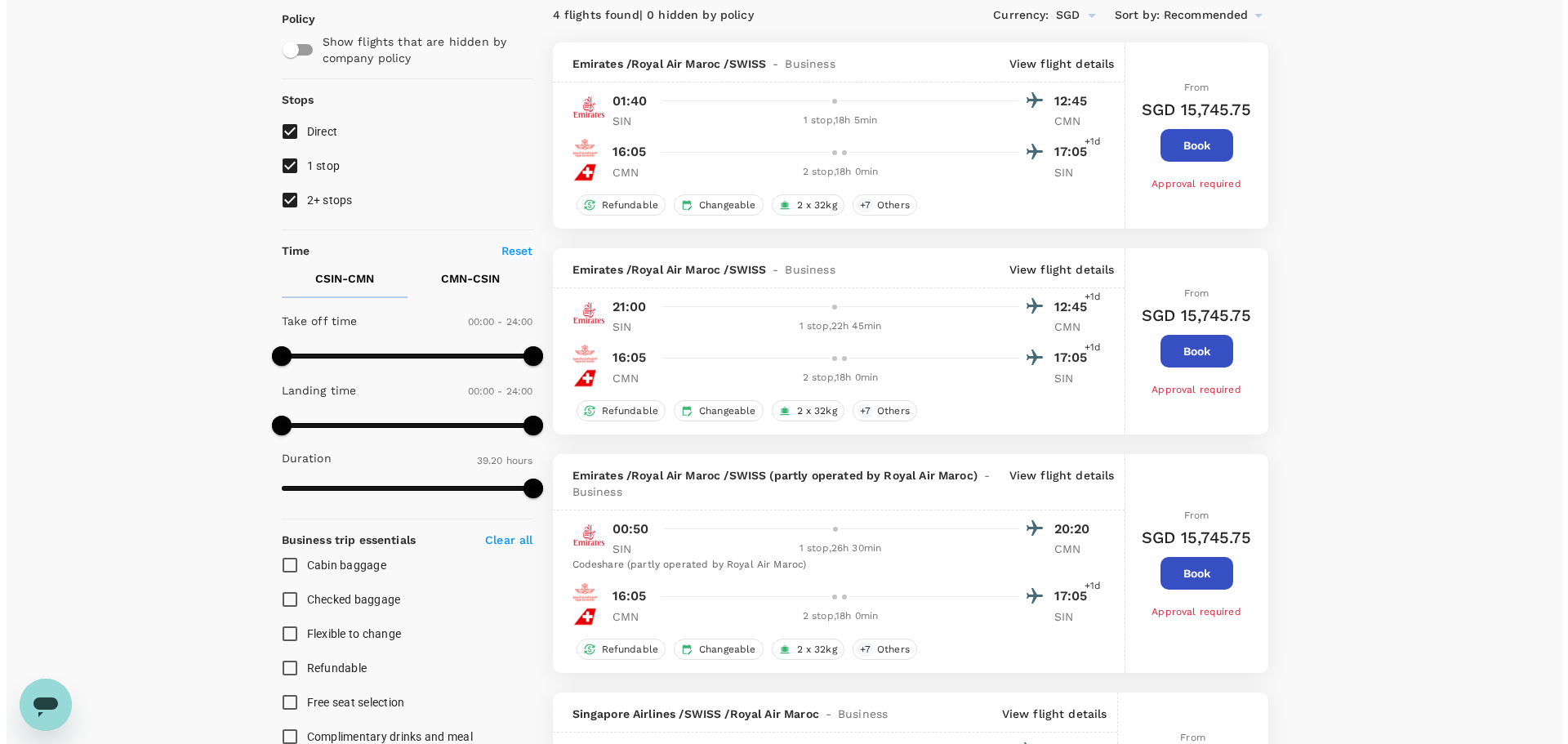
scroll to position [0, 0]
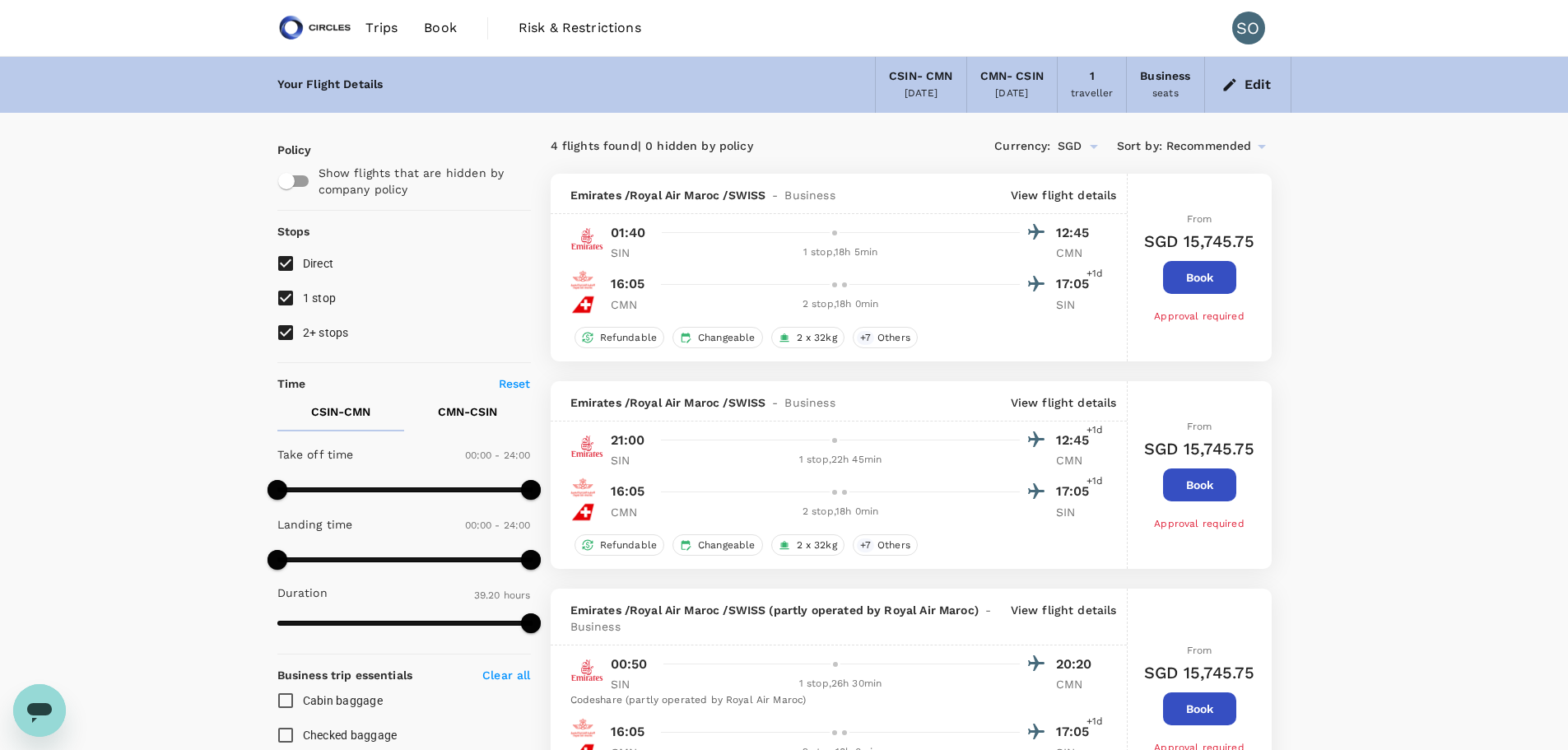
click at [1061, 191] on p "View flight details" at bounding box center [1064, 194] width 106 height 16
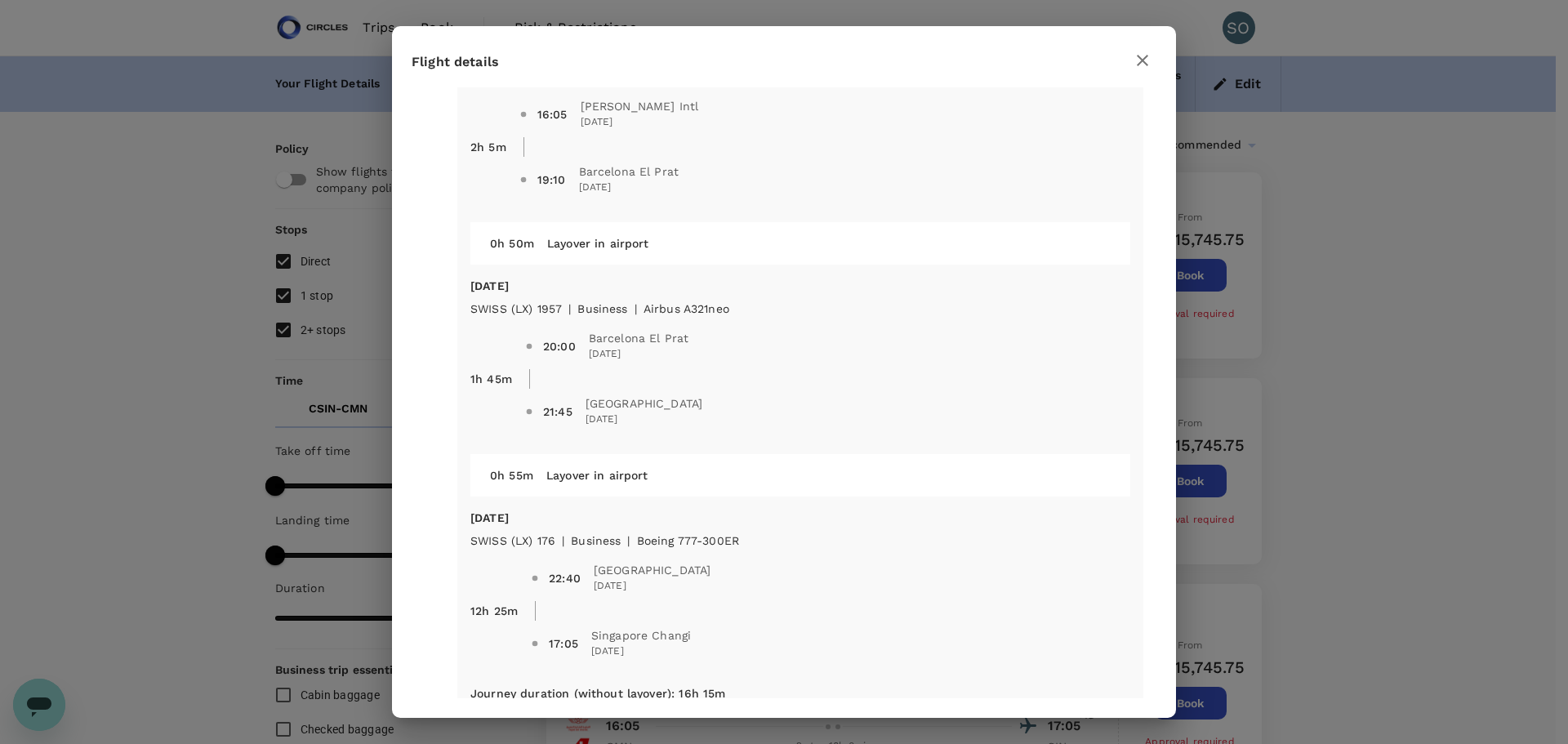
scroll to position [605, 0]
